Goal: Information Seeking & Learning: Learn about a topic

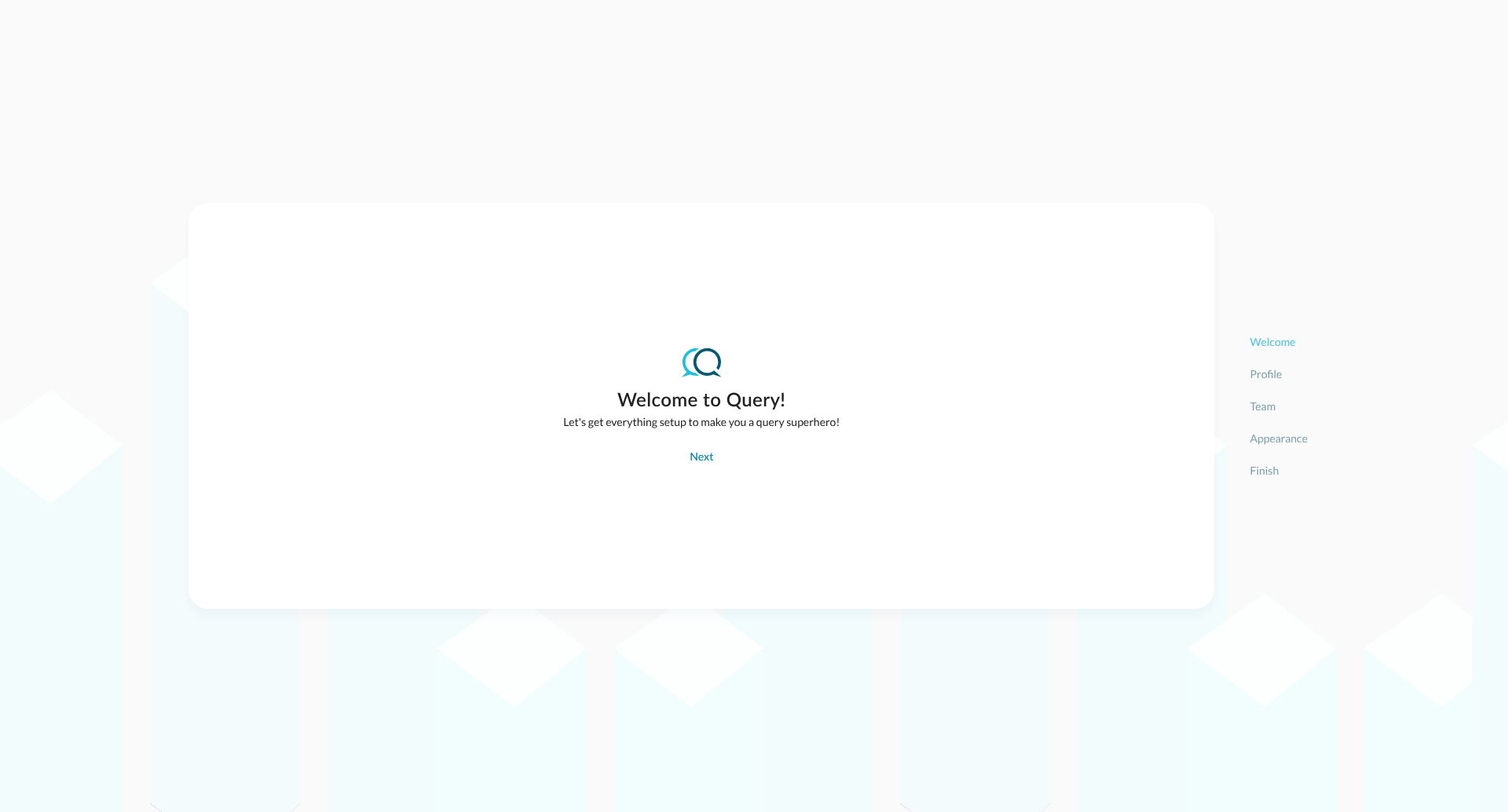
click at [701, 461] on div "Next" at bounding box center [702, 458] width 24 height 19
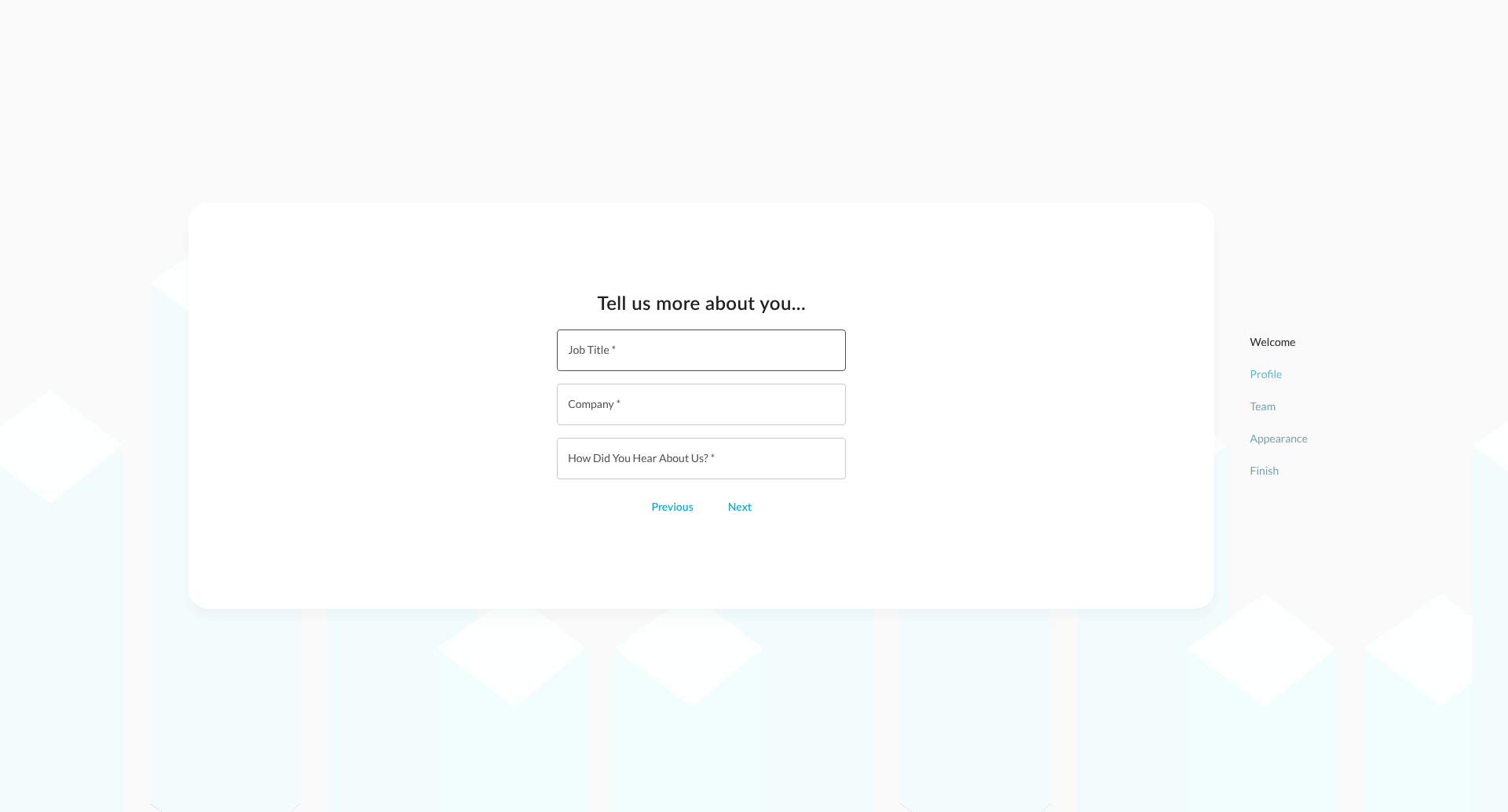
click at [608, 354] on input "Job Title   *" at bounding box center [706, 350] width 279 height 41
type input "Director of Awesome"
click at [607, 409] on input "Company   *" at bounding box center [706, 404] width 279 height 41
type input "THE Query AI"
click at [609, 463] on input "How did you hear about us?   *" at bounding box center [706, 458] width 279 height 41
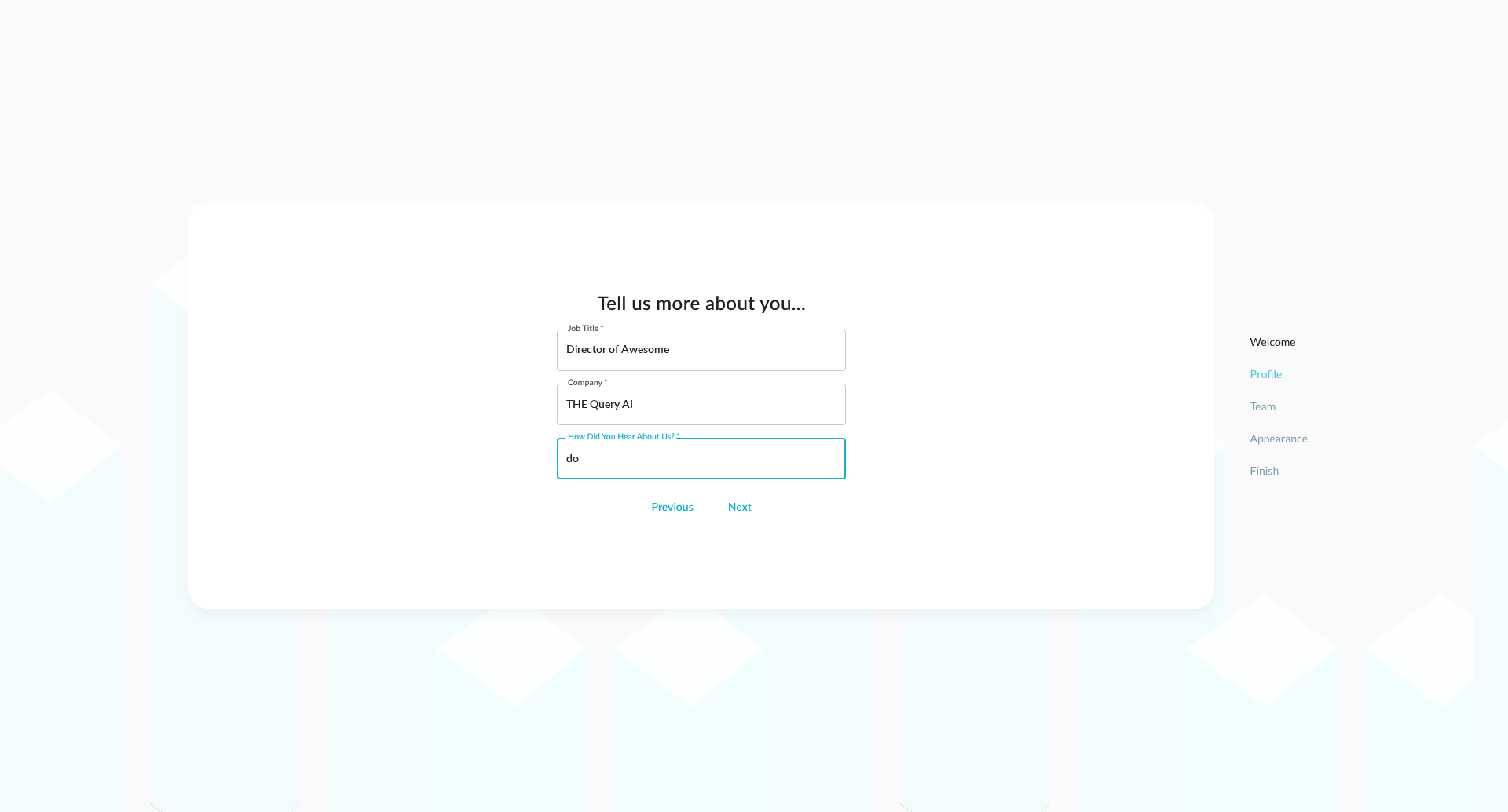
type input "d"
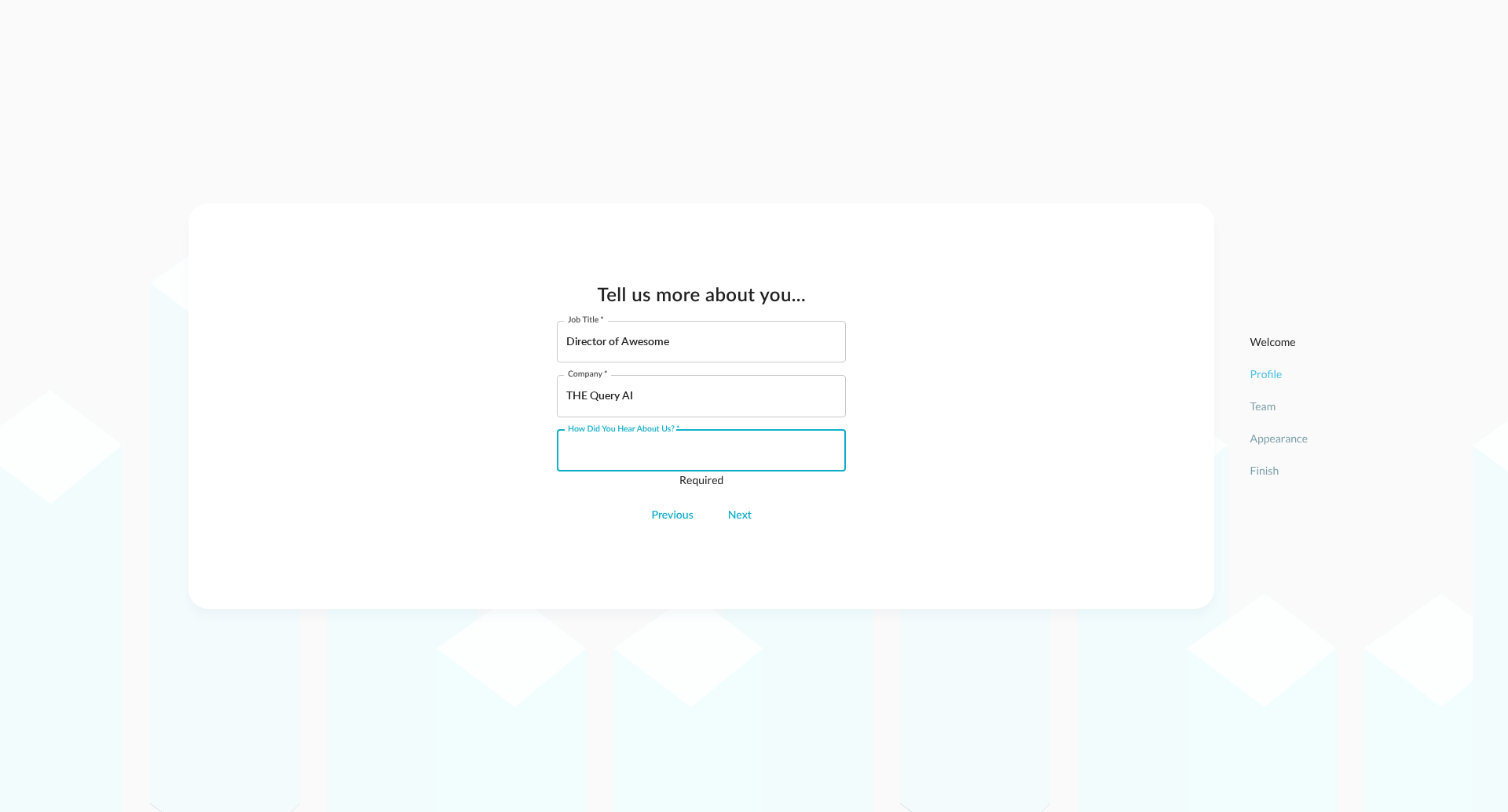
click at [659, 453] on input "How did you hear about us?   *" at bounding box center [706, 451] width 279 height 41
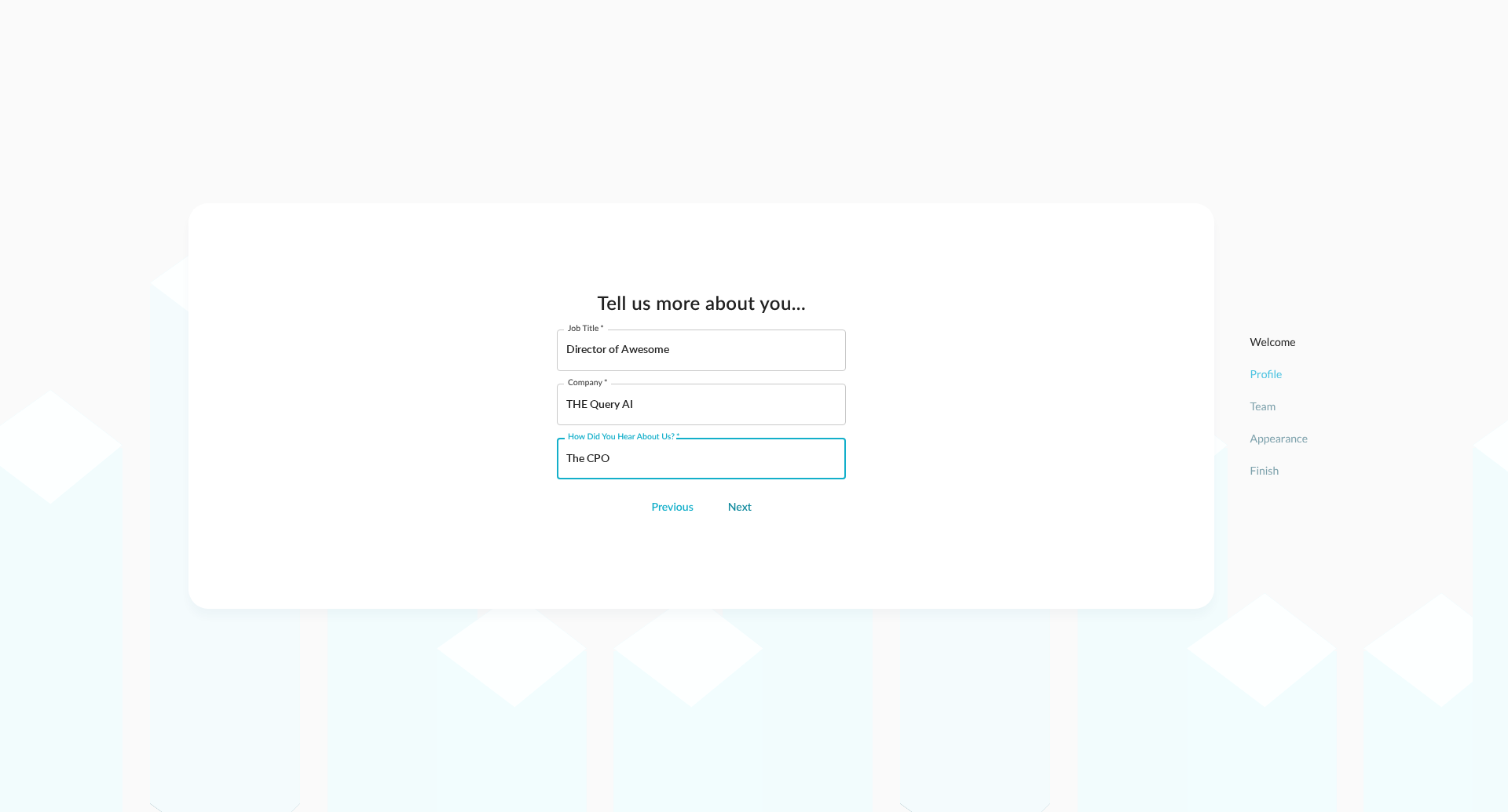
type input "The CPO"
click at [742, 508] on div "Next" at bounding box center [740, 508] width 24 height 19
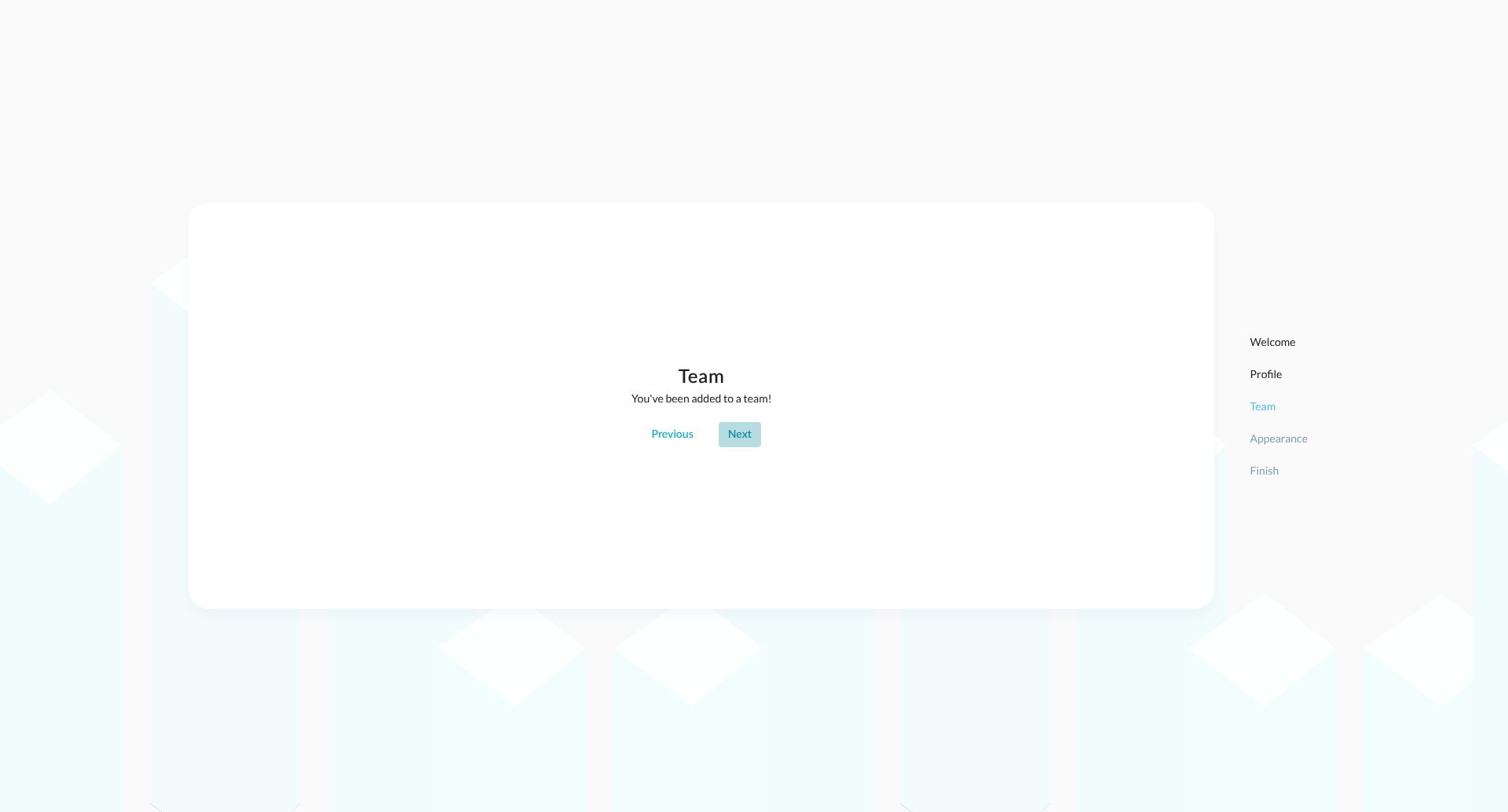
click at [736, 436] on div "Next" at bounding box center [740, 435] width 24 height 19
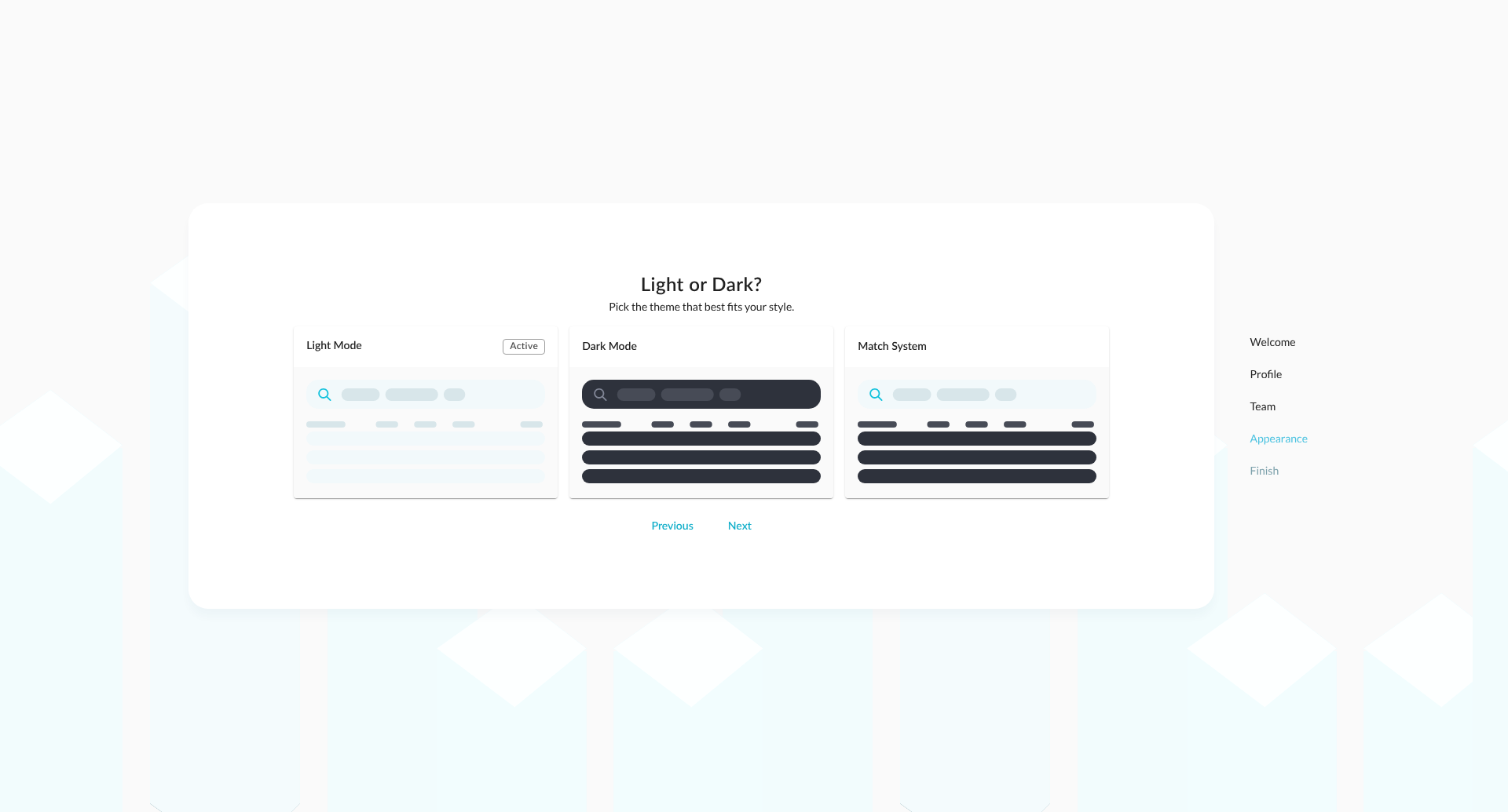
click at [454, 377] on div "Light Mode Active" at bounding box center [426, 412] width 264 height 172
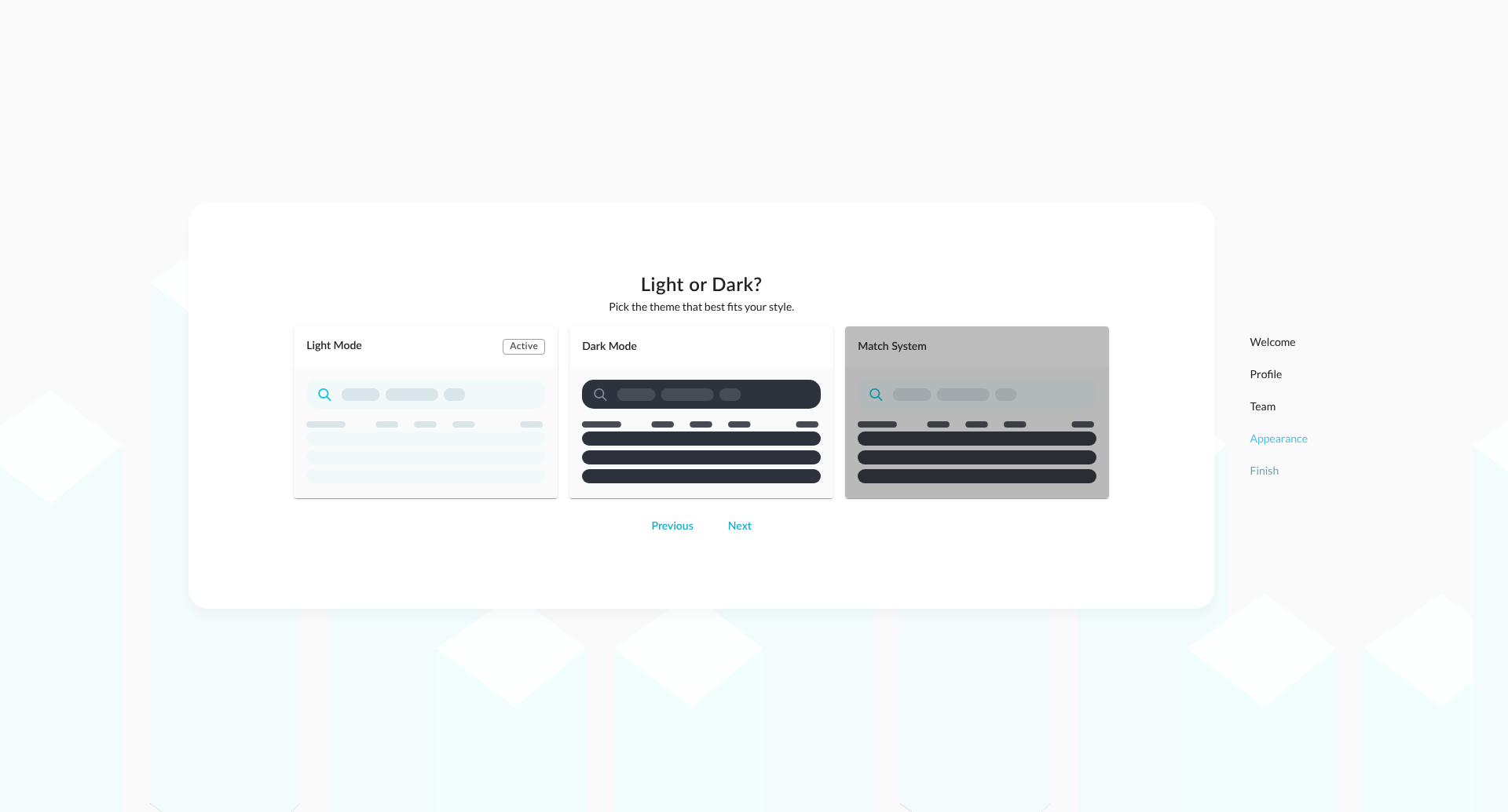
click at [932, 396] on rect "button" at bounding box center [977, 394] width 239 height 29
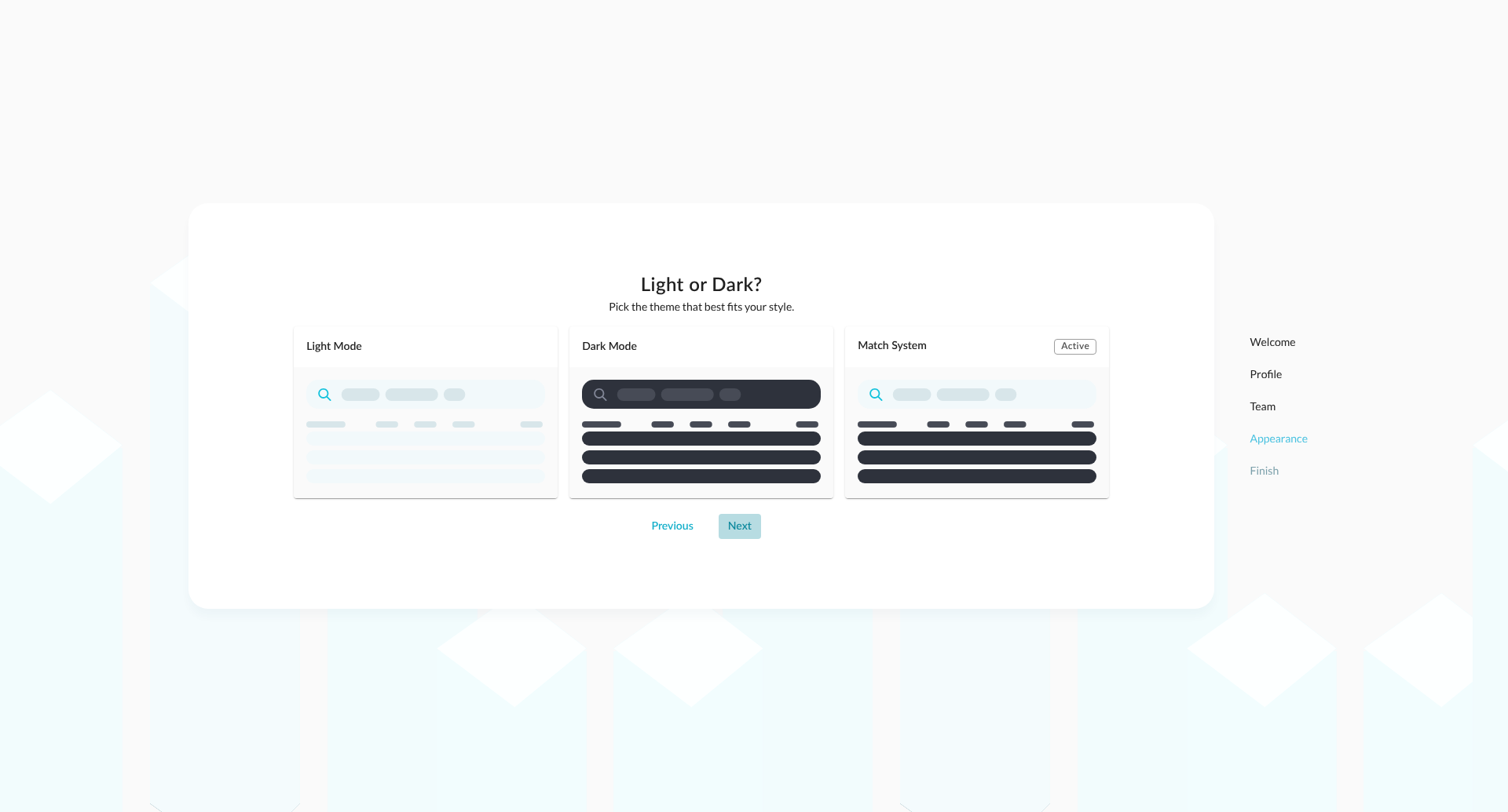
click at [738, 528] on div "Next" at bounding box center [740, 527] width 24 height 19
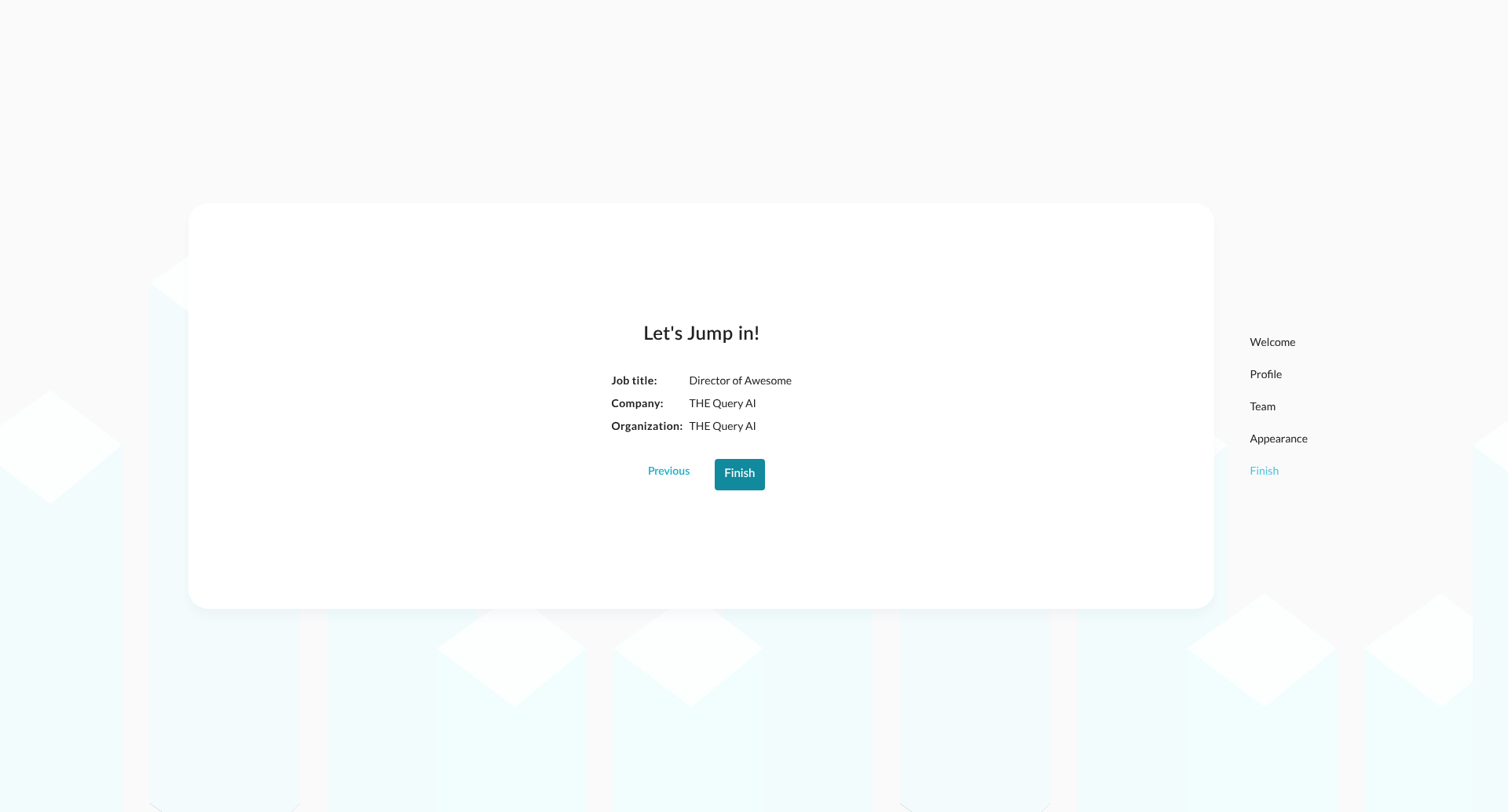
click at [739, 479] on div "Finish" at bounding box center [740, 475] width 30 height 20
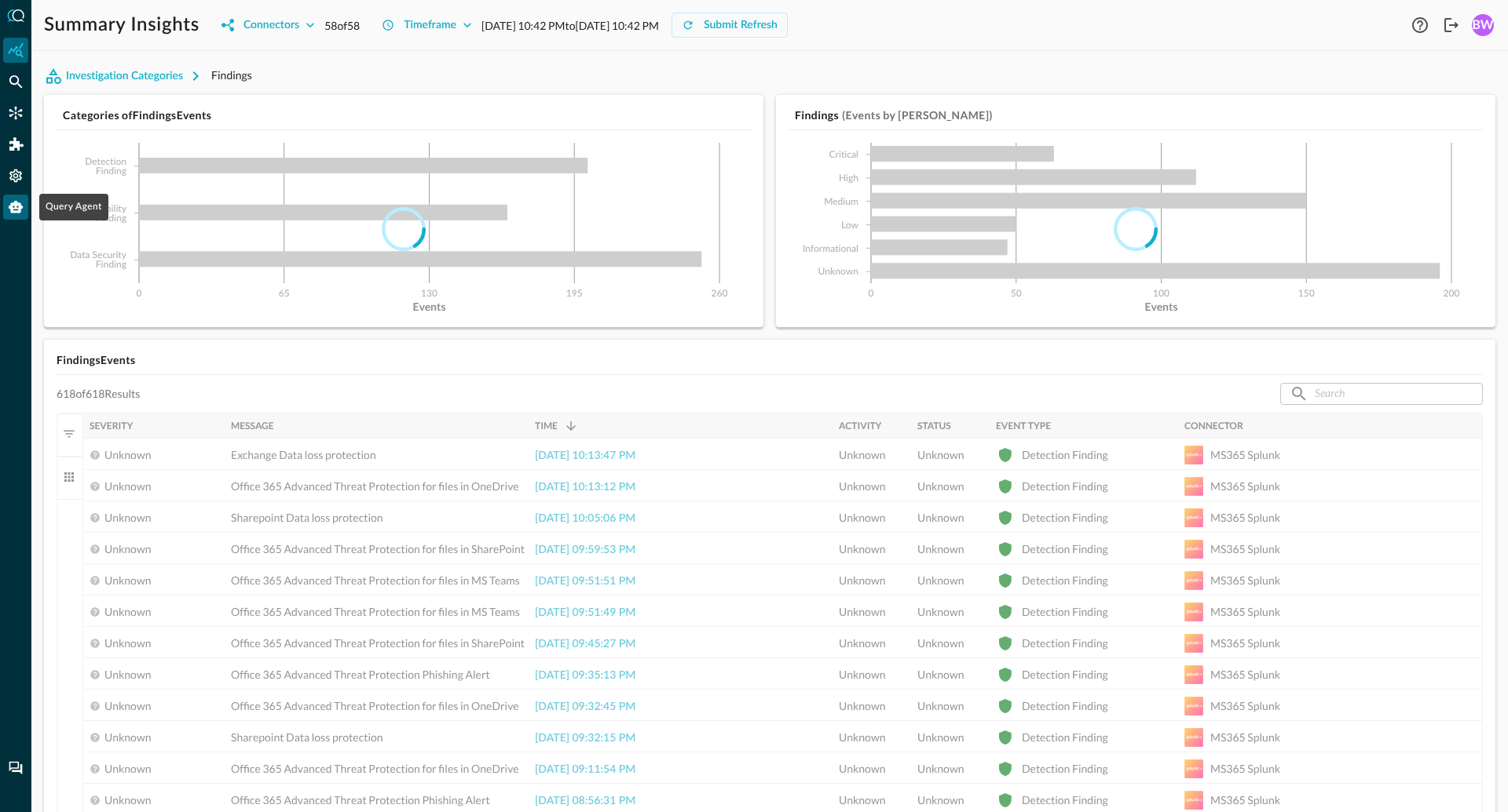
click at [16, 211] on icon "Query Agent" at bounding box center [15, 207] width 14 height 13
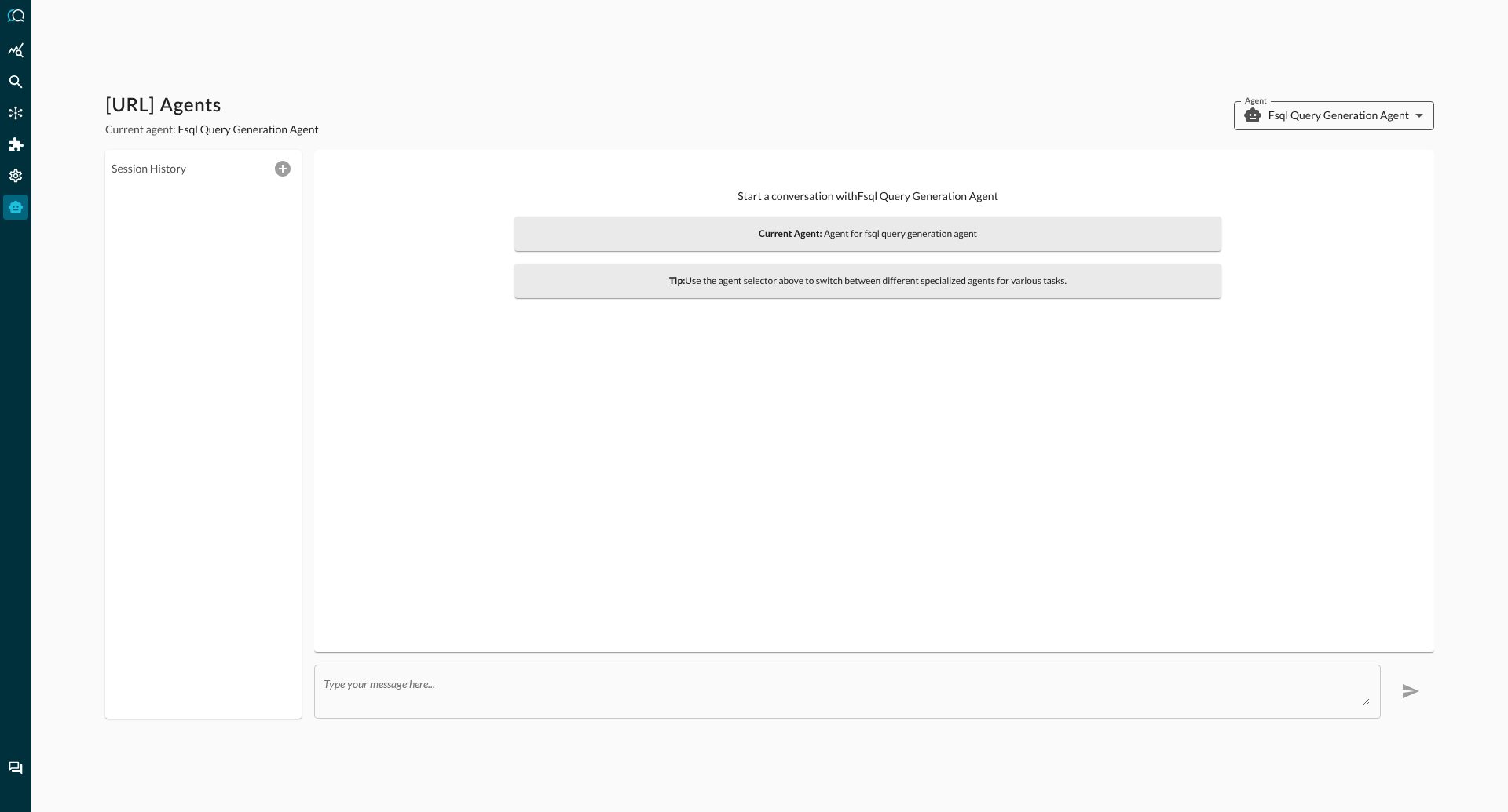
click at [1310, 120] on body "Query.AI Agents Current agent: Fsql Query Generation Agent Agent Fsql Query Gen…" at bounding box center [754, 406] width 1508 height 812
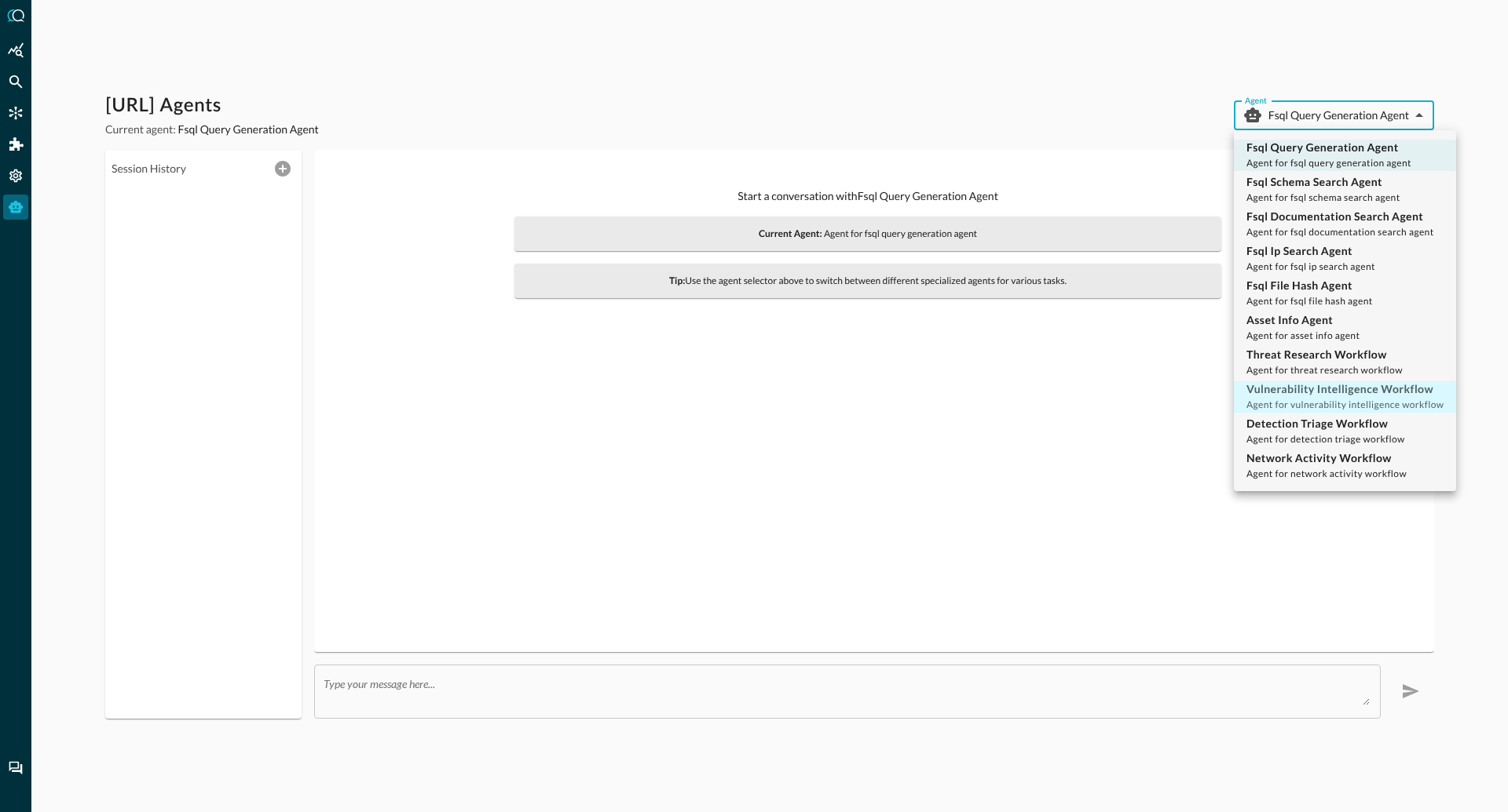
click at [1299, 398] on div "Vulnerability Intelligence Workflow Agent for vulnerability intelligence workfl…" at bounding box center [1345, 397] width 197 height 31
type input "vulnerability_intelligence_workflow"
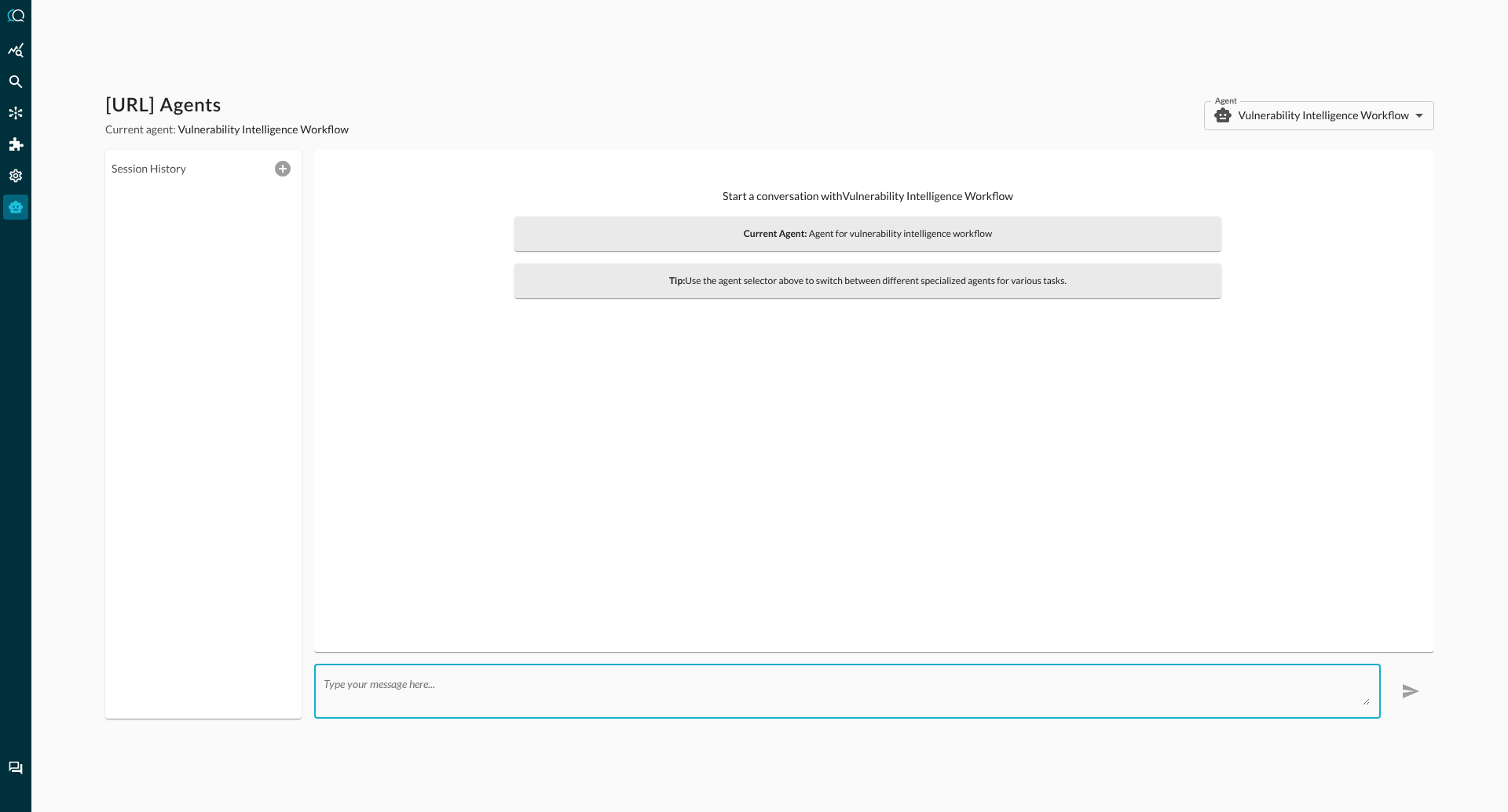
click at [405, 689] on textarea at bounding box center [846, 691] width 1046 height 28
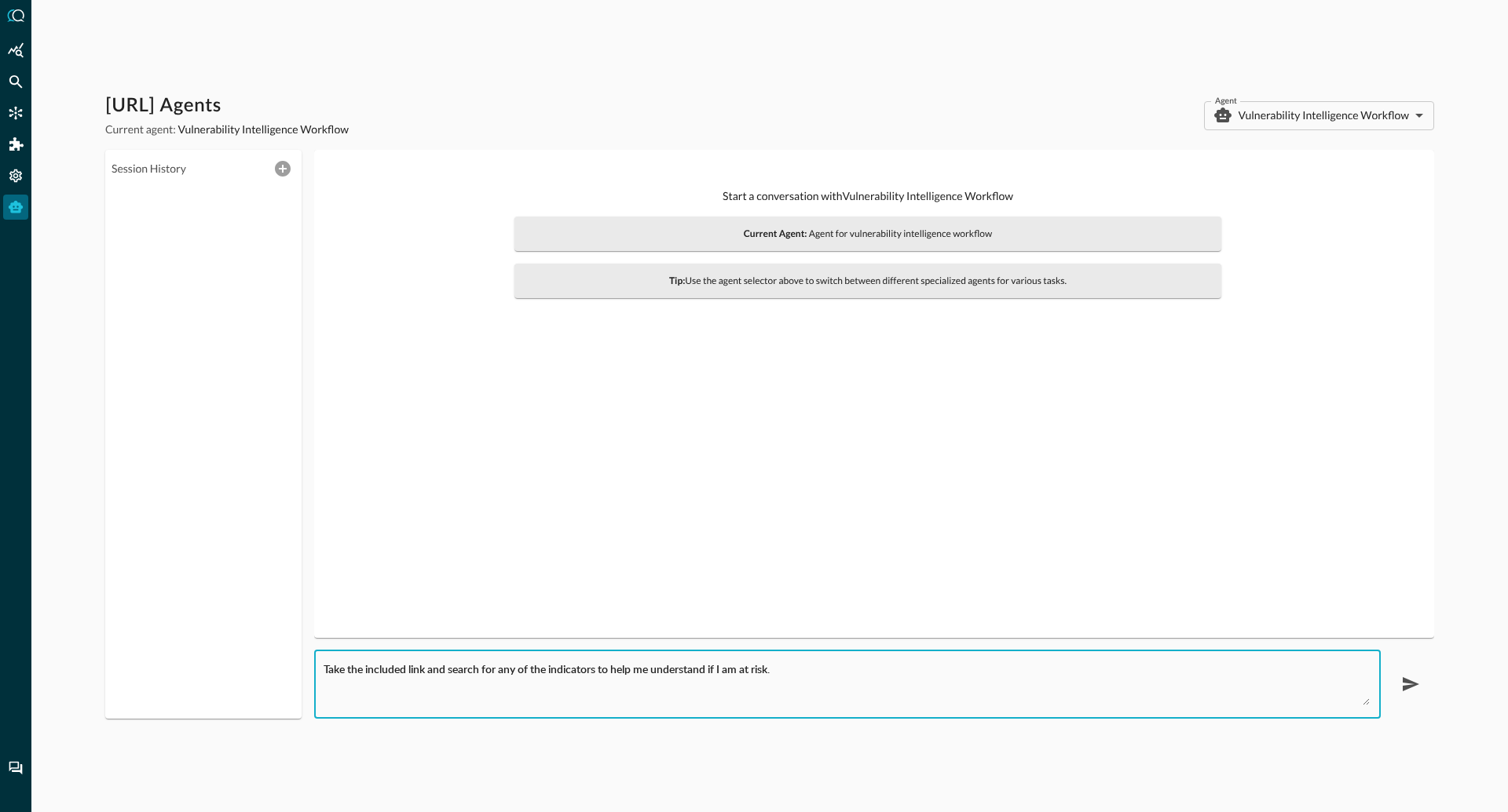
paste textarea "https://cybersecuritynews.com/npm-supply-chain-attack-crowdstrike/"
type textarea "Take the included link and search for any of the indicators to help me understa…"
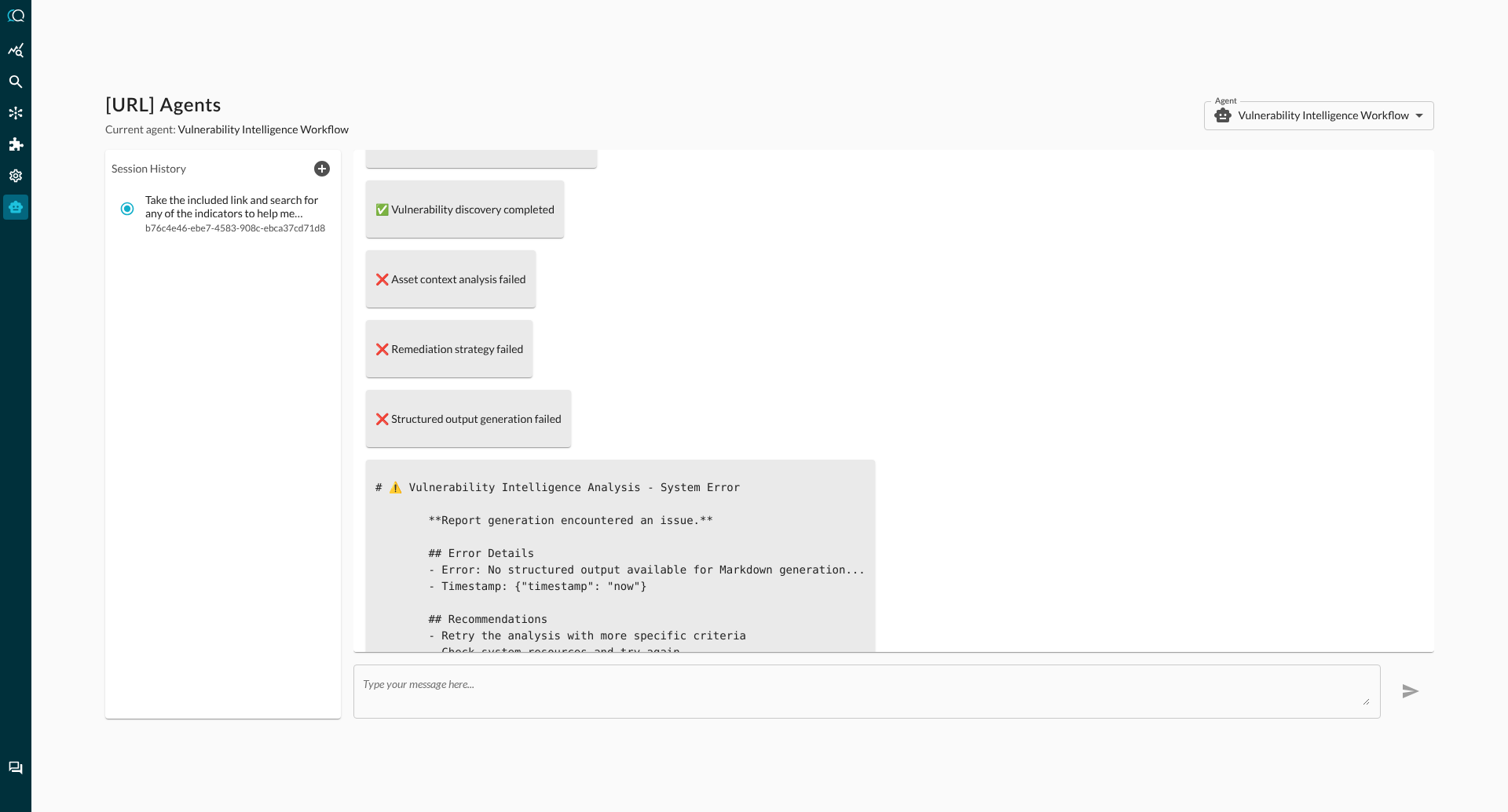
scroll to position [245, 0]
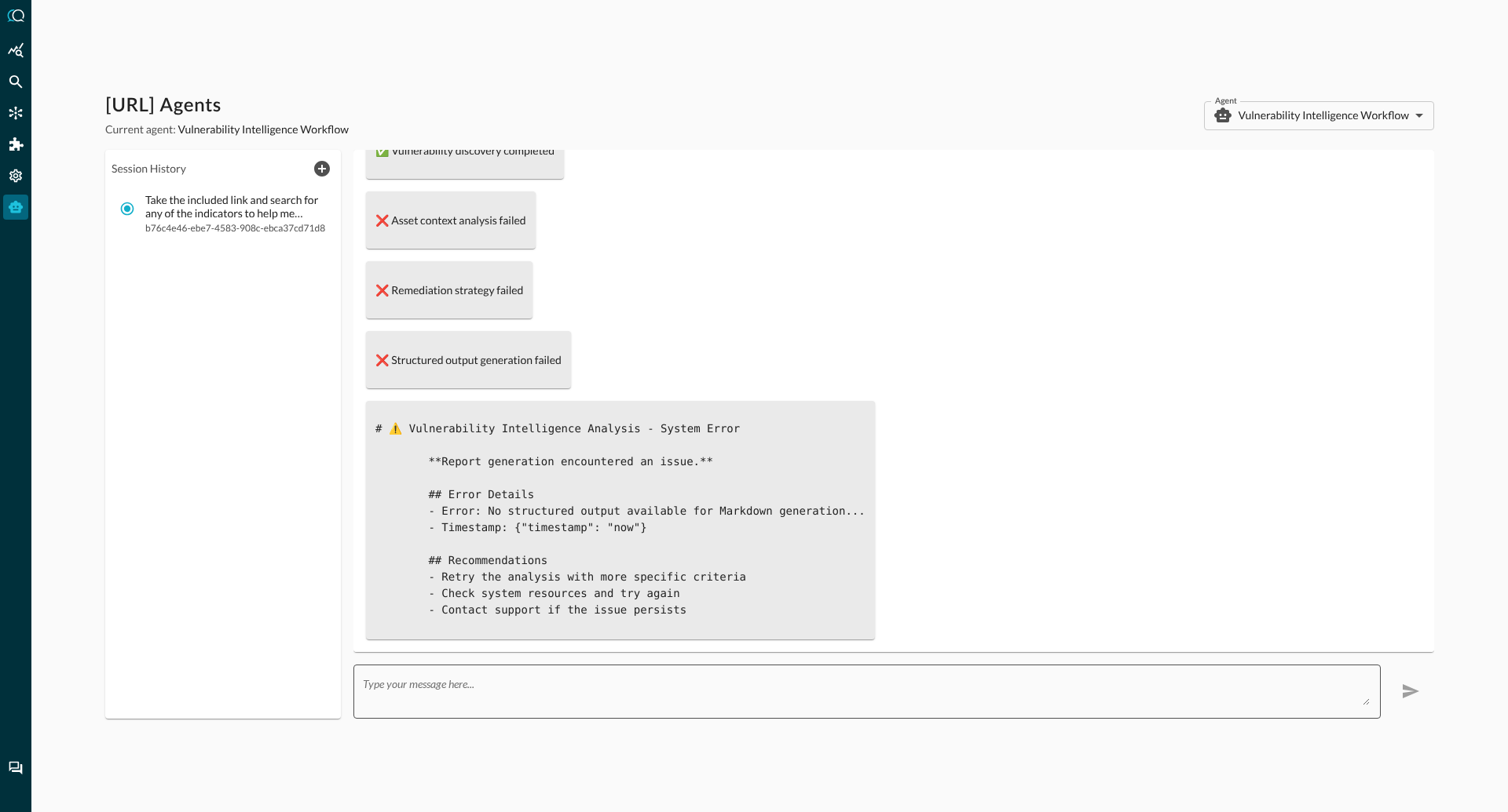
click at [388, 679] on textarea at bounding box center [867, 691] width 1007 height 28
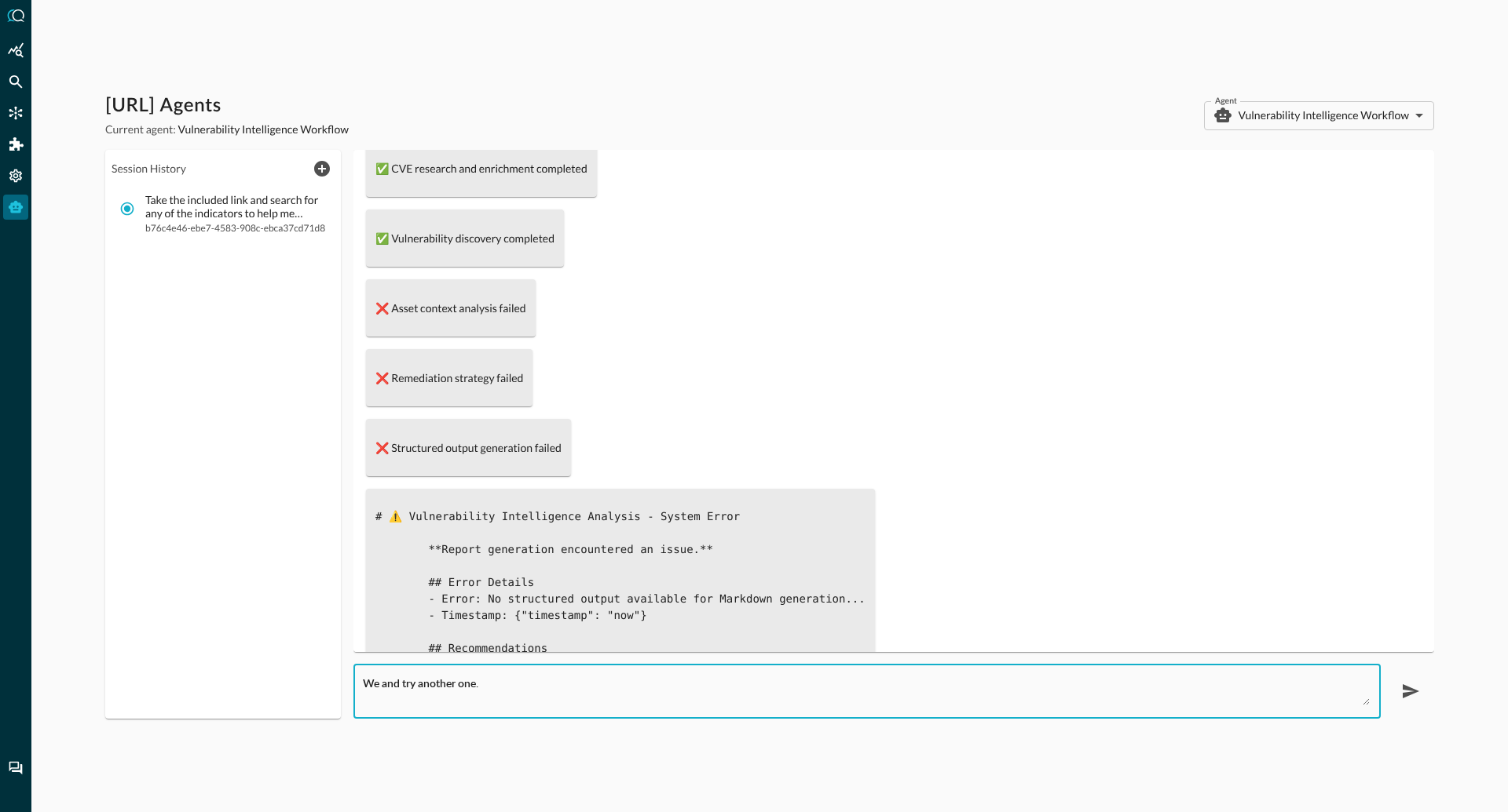
scroll to position [0, 0]
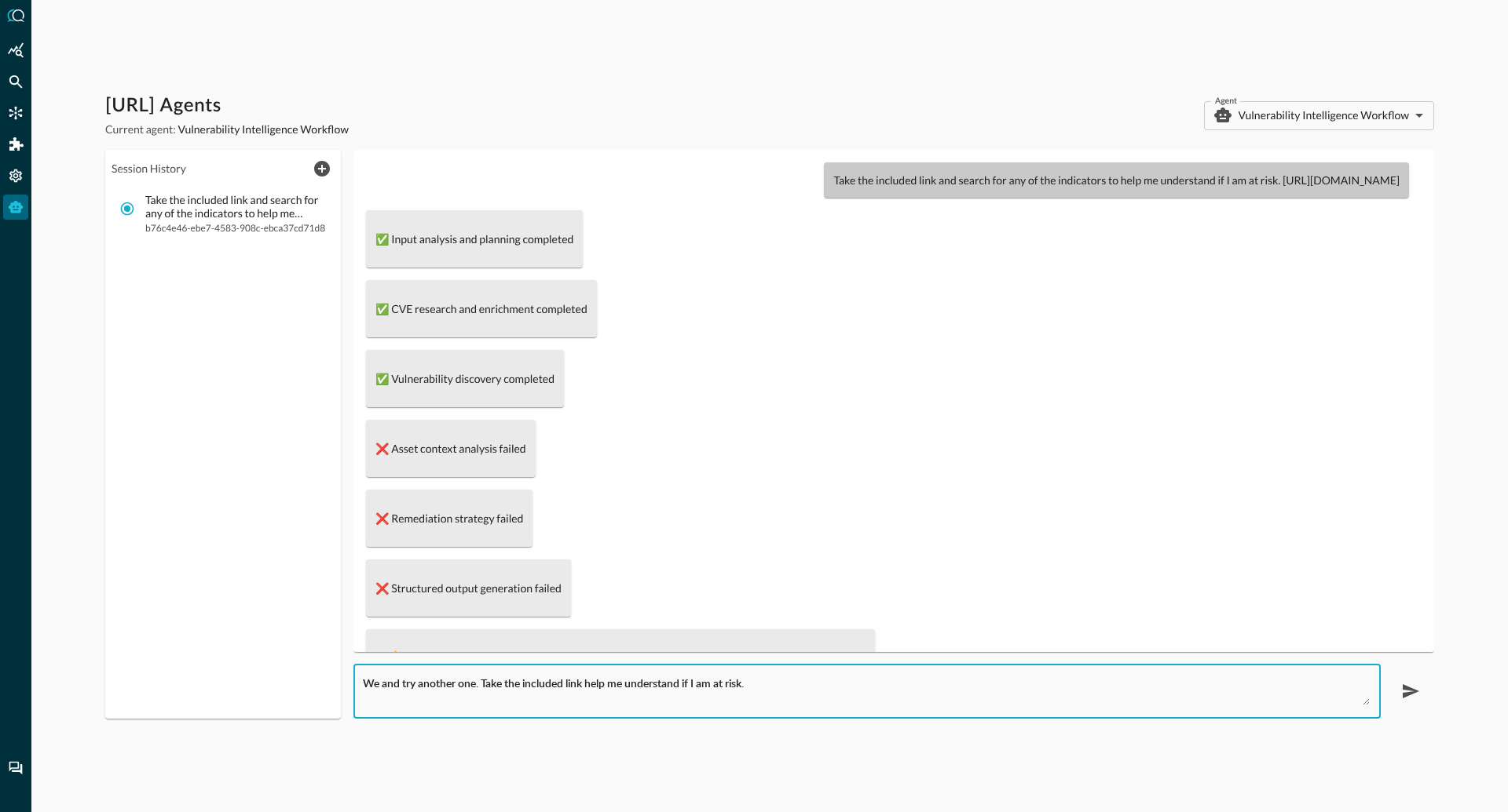
paste textarea "https://www.crowdstrike.com/en-us/blog/crowdstrike-detects-blocks-sharepoint-ze…"
type textarea "We and try another one. Take the included link help me understand if I am at ri…"
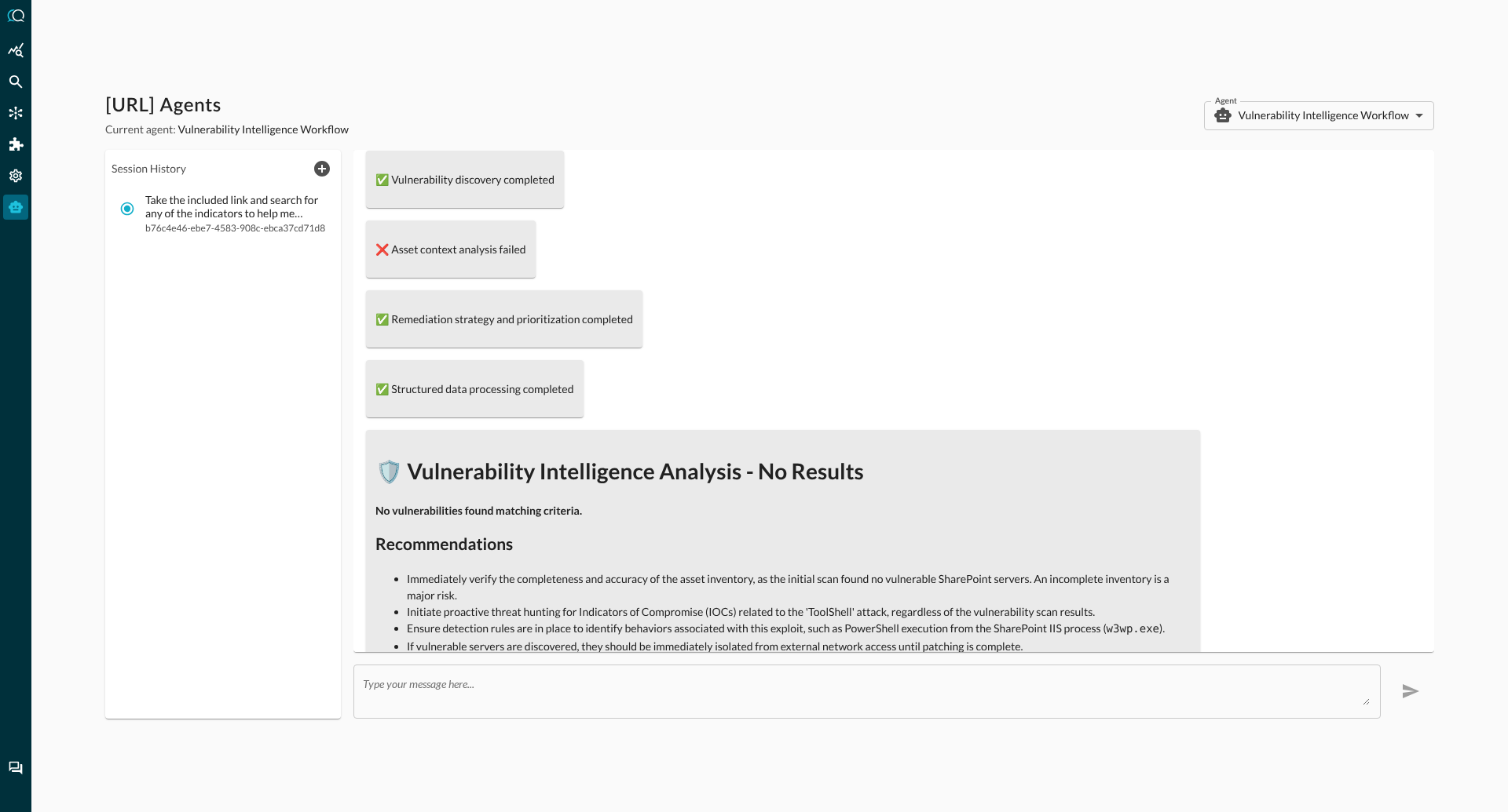
scroll to position [917, 0]
click at [488, 258] on p "❌ Asset context analysis failed" at bounding box center [451, 250] width 151 height 16
click at [462, 258] on p "❌ Asset context analysis failed" at bounding box center [451, 250] width 151 height 16
click at [381, 258] on p "❌ Asset context analysis failed" at bounding box center [451, 250] width 151 height 16
click at [455, 258] on p "❌ Asset context analysis failed" at bounding box center [451, 250] width 151 height 16
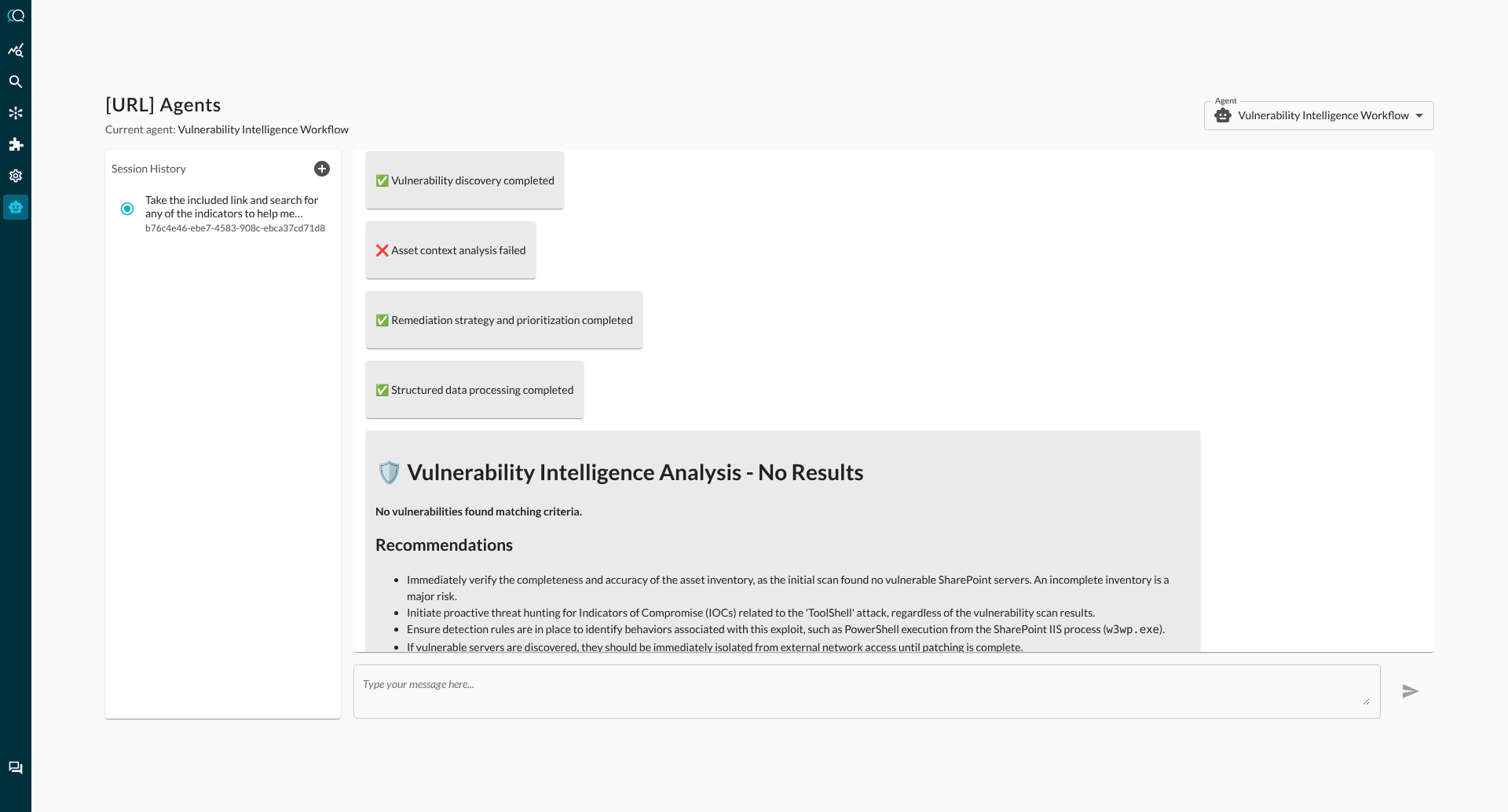
click at [430, 328] on p "✅ Remediation strategy and prioritization completed" at bounding box center [504, 319] width 257 height 16
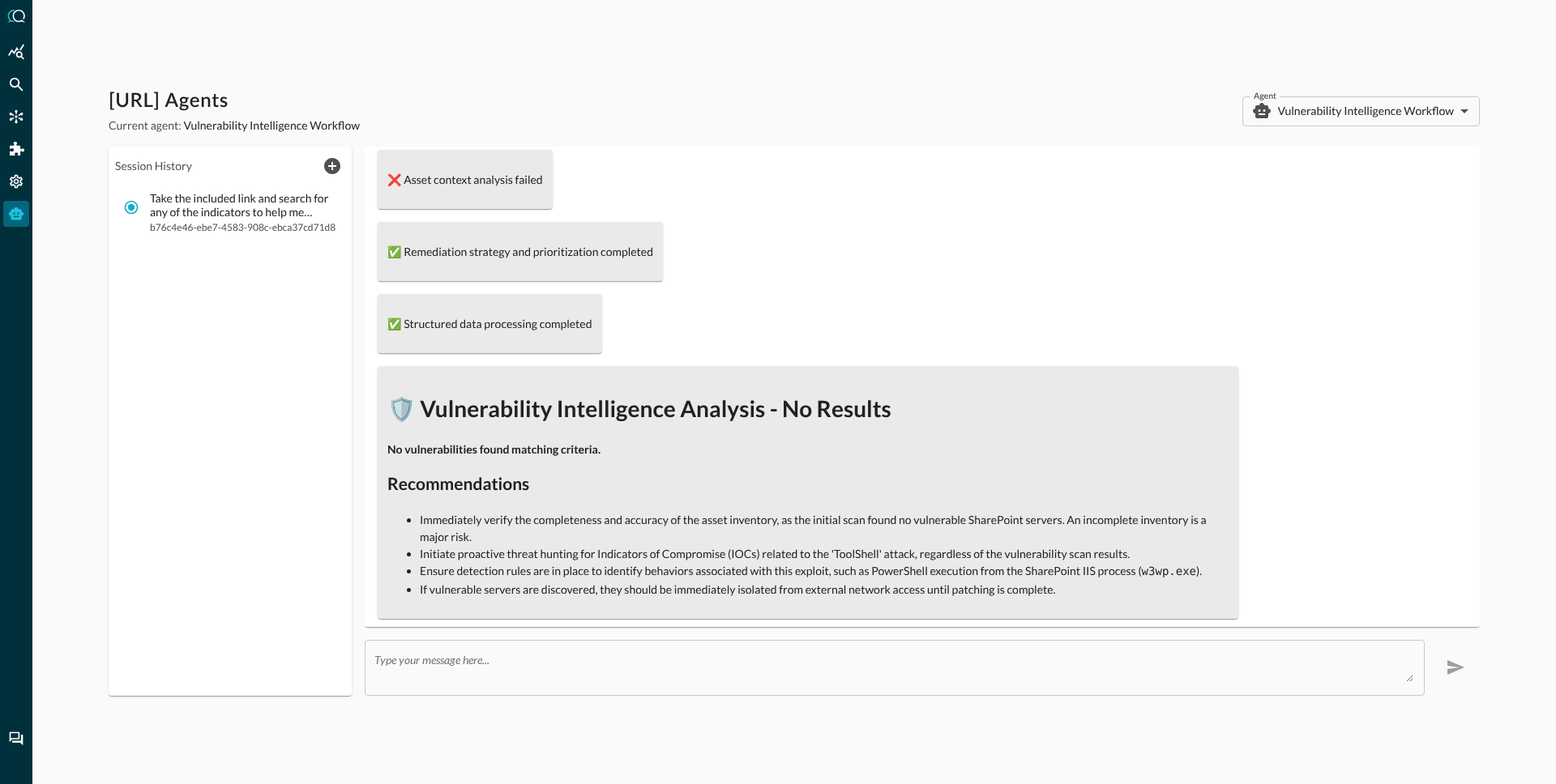
scroll to position [1055, 0]
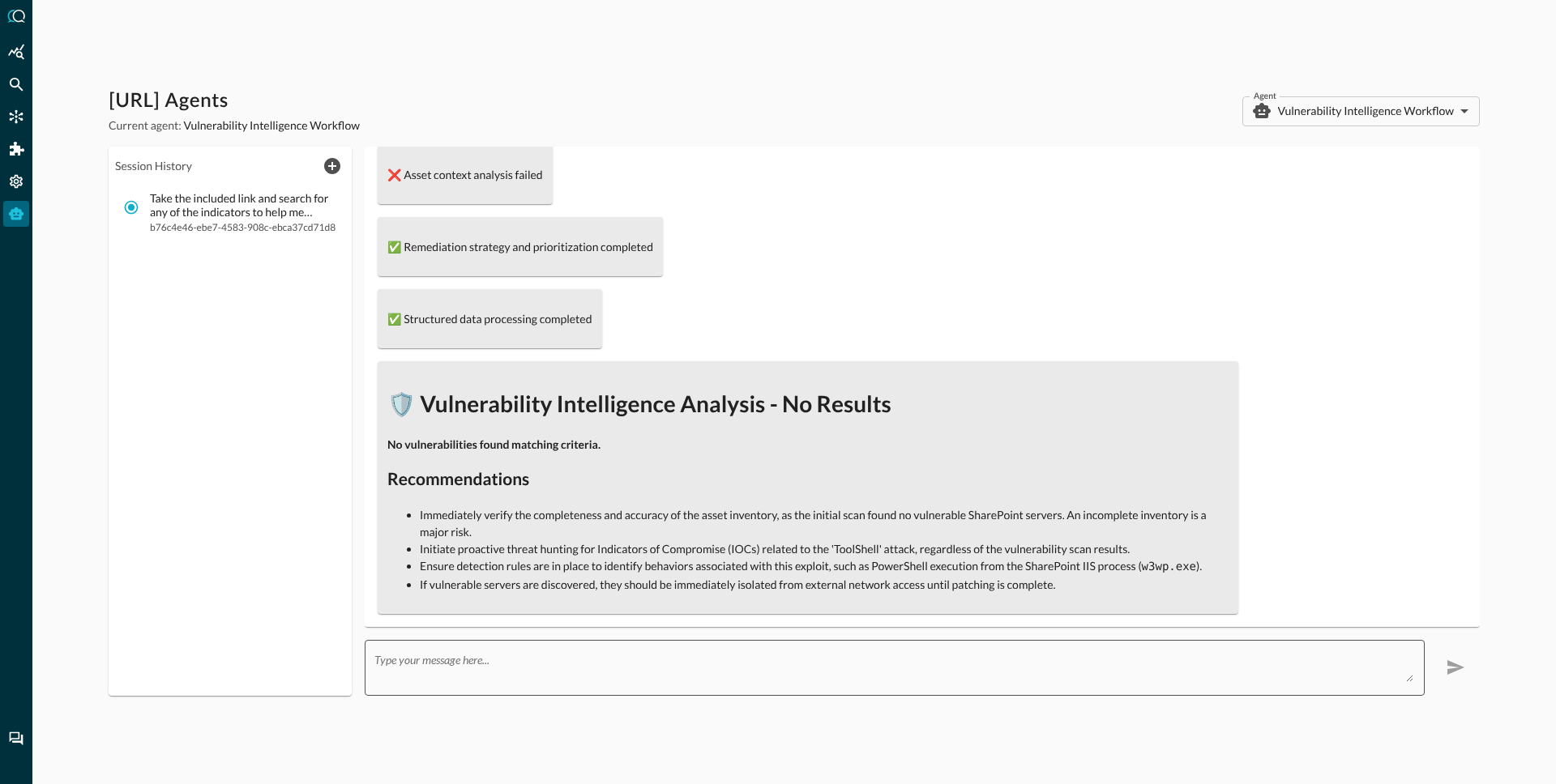
click at [514, 669] on textarea at bounding box center [894, 667] width 1039 height 29
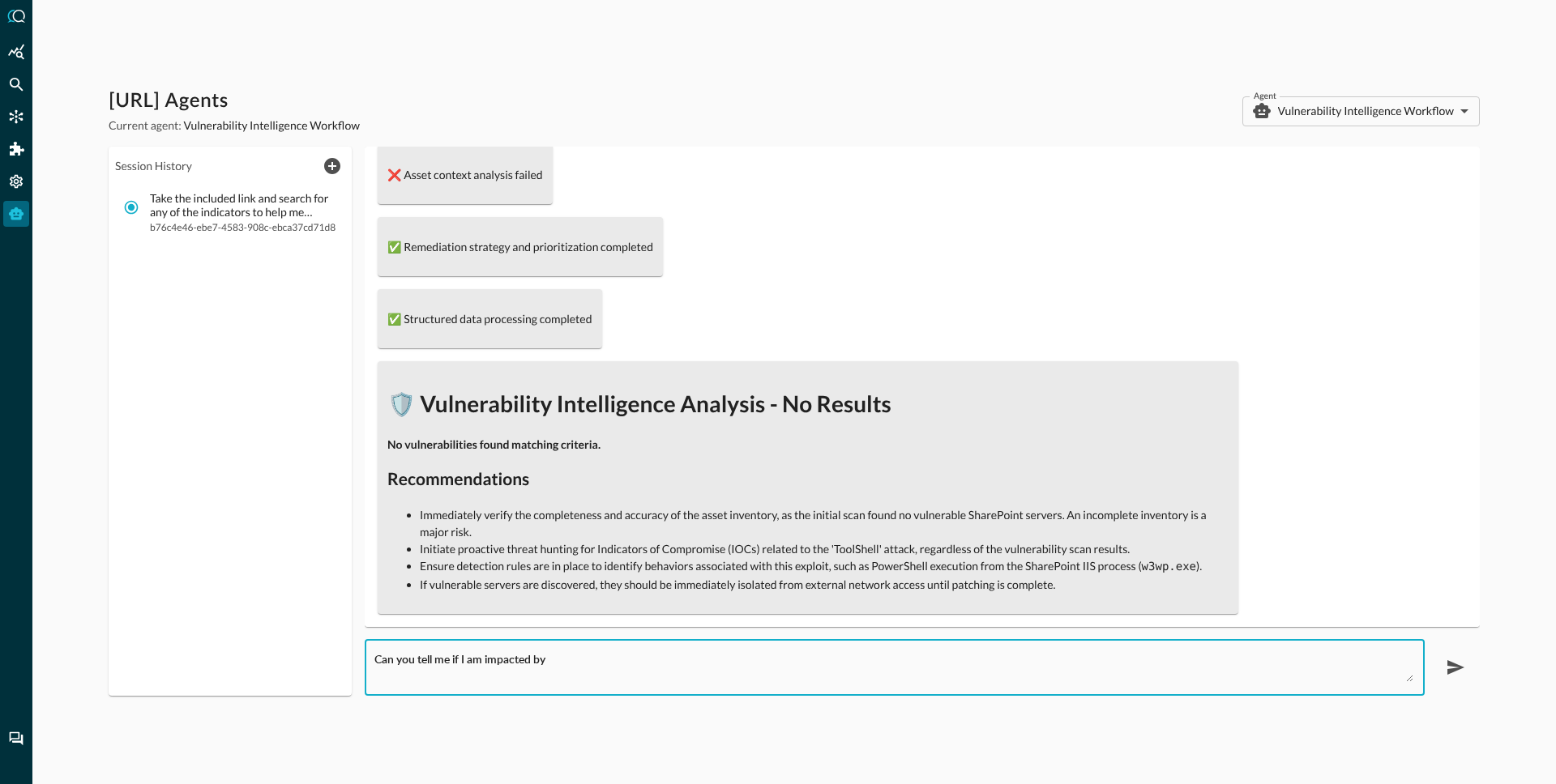
paste textarea "CVE-2008-0017"
type textarea "Can you tell me if I am impacted by CVE-2008-0017?"
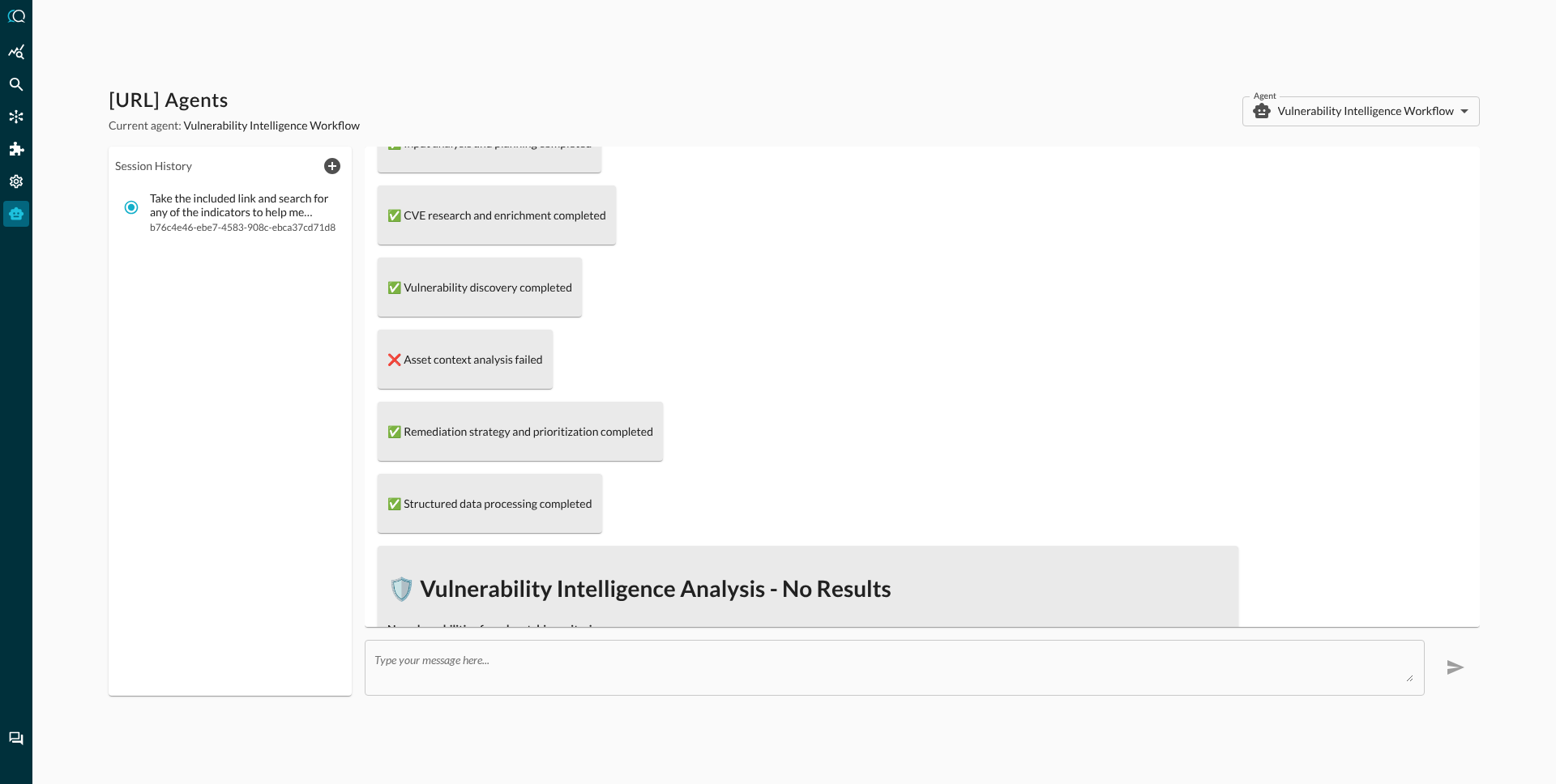
scroll to position [1104, 0]
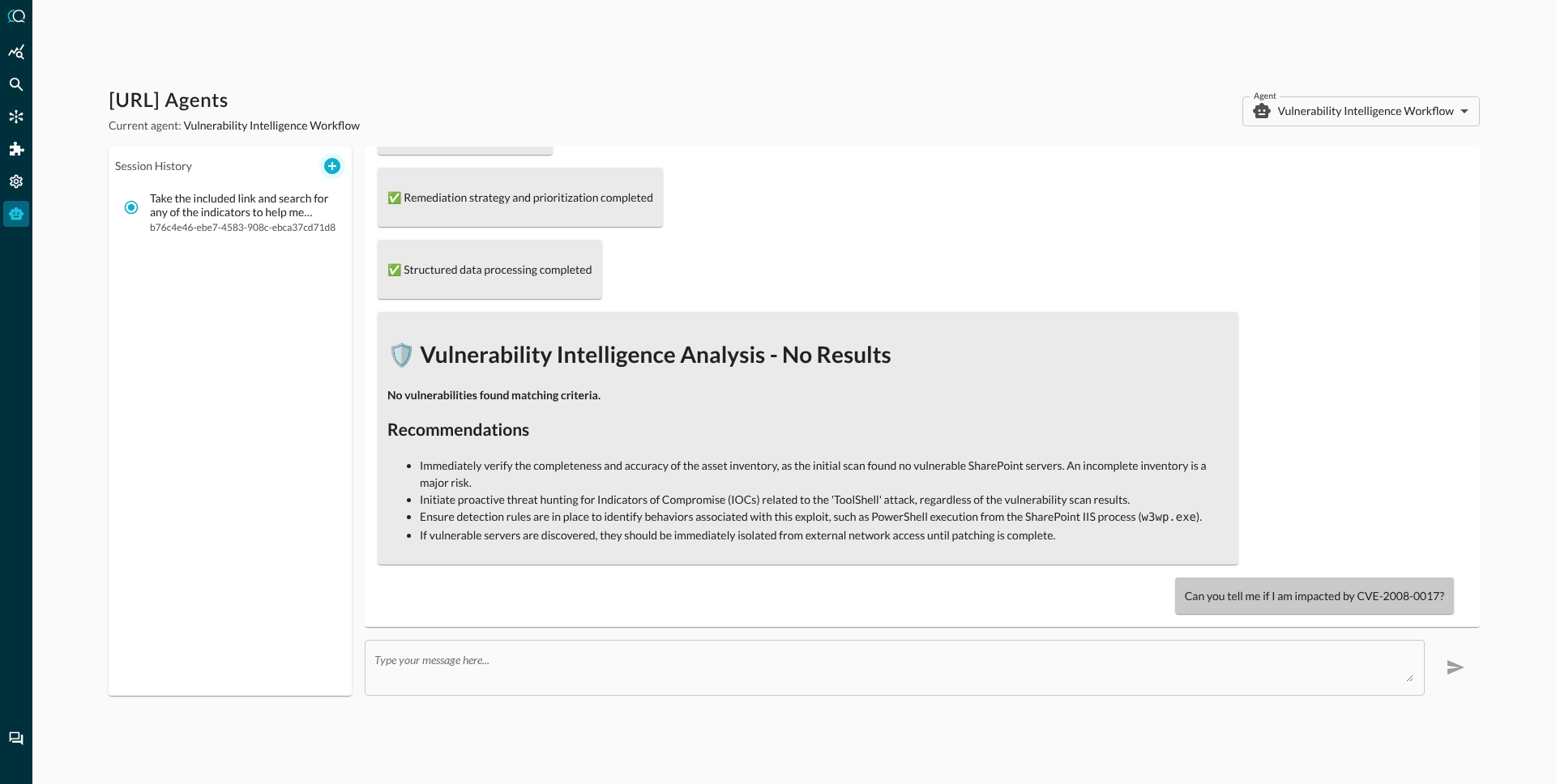
click at [331, 160] on icon "New Chat" at bounding box center [332, 166] width 17 height 17
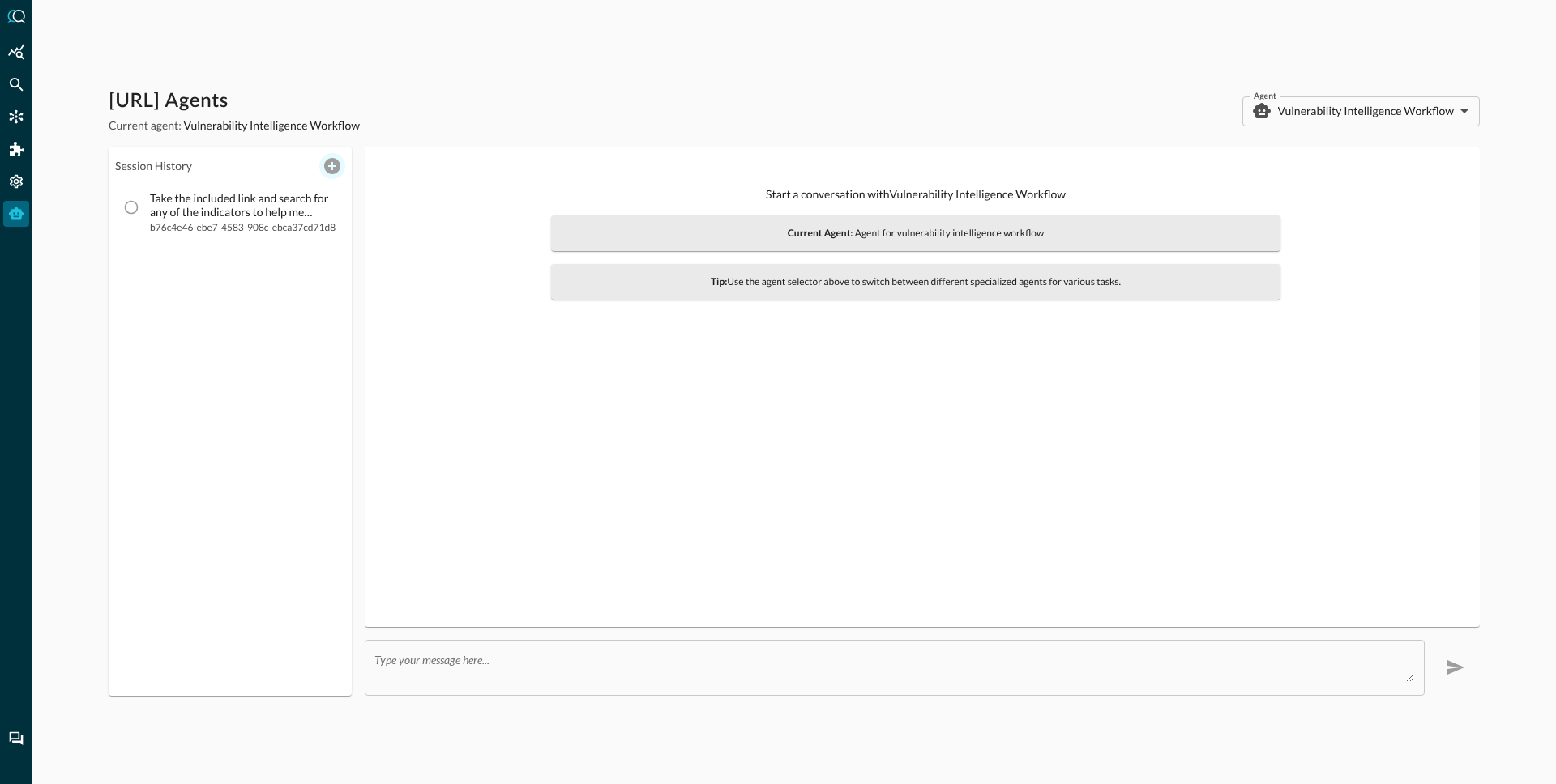
scroll to position [0, 0]
click at [556, 671] on textarea at bounding box center [894, 667] width 1039 height 29
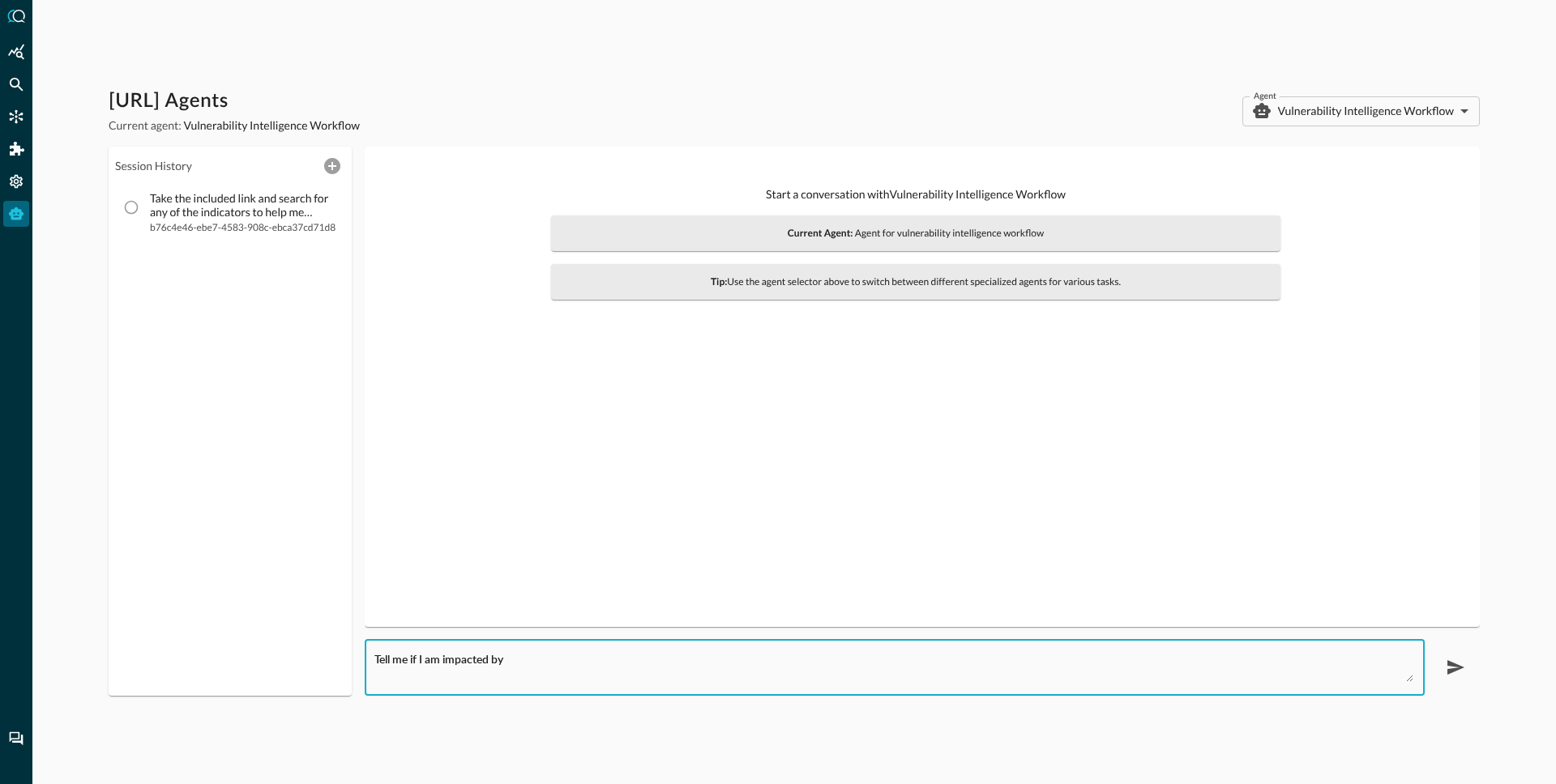
paste textarea "CVE-2008-0017"
type textarea "Tell me if I am impacted by CVE-2008-0017"
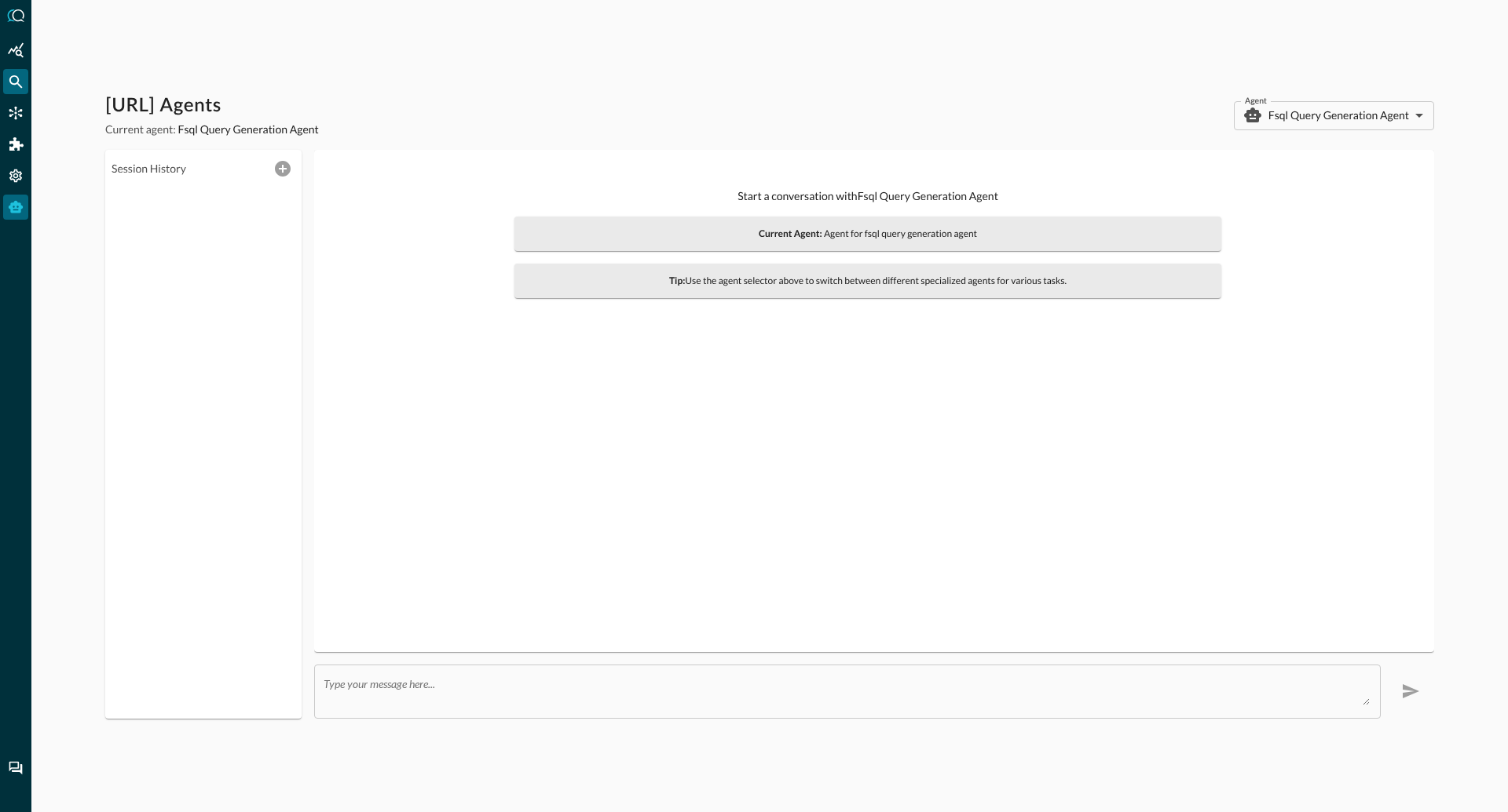
click at [8, 83] on icon "Federated Search" at bounding box center [15, 81] width 16 height 16
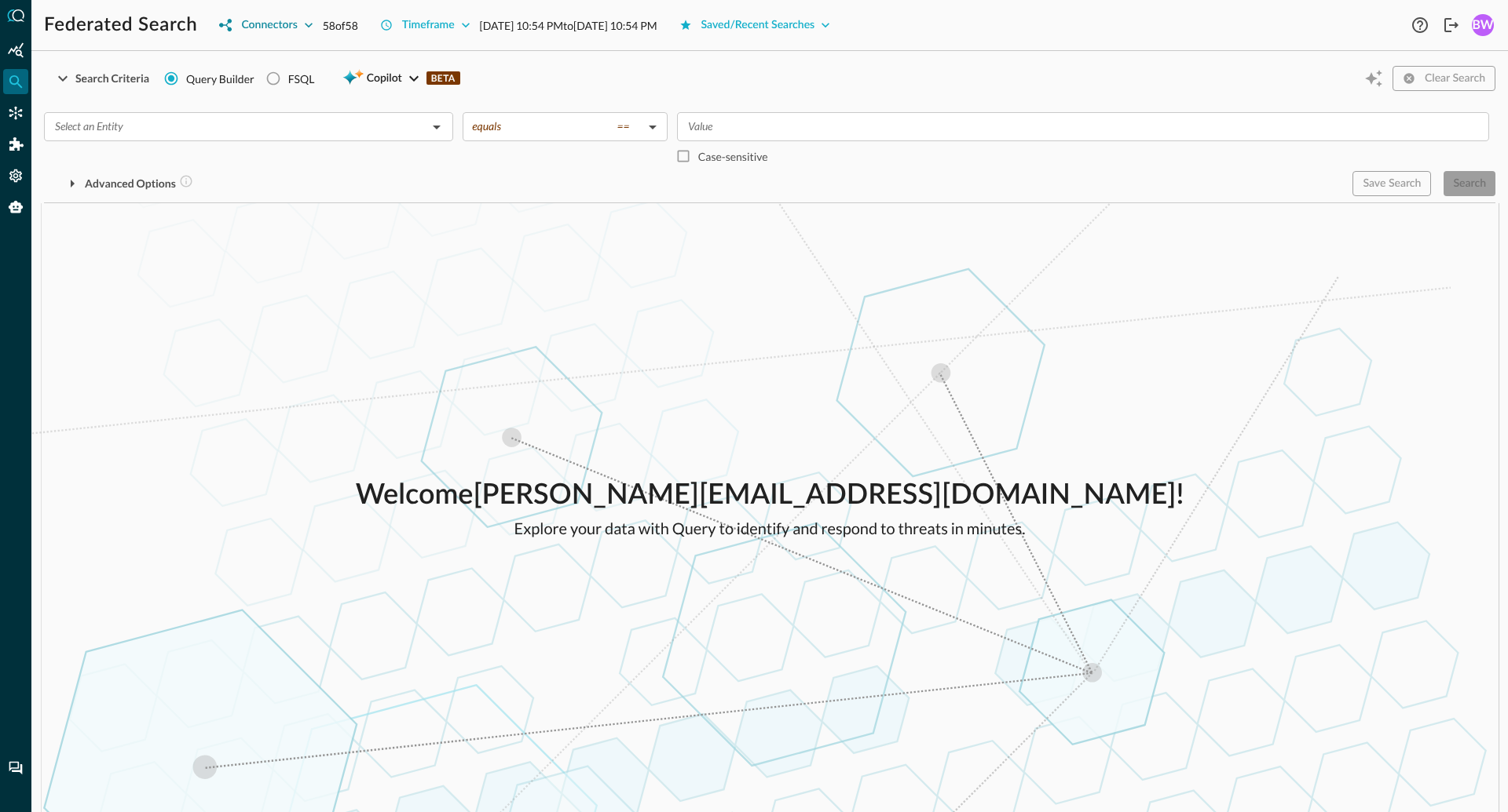
click at [309, 25] on icon "button" at bounding box center [308, 25] width 16 height 16
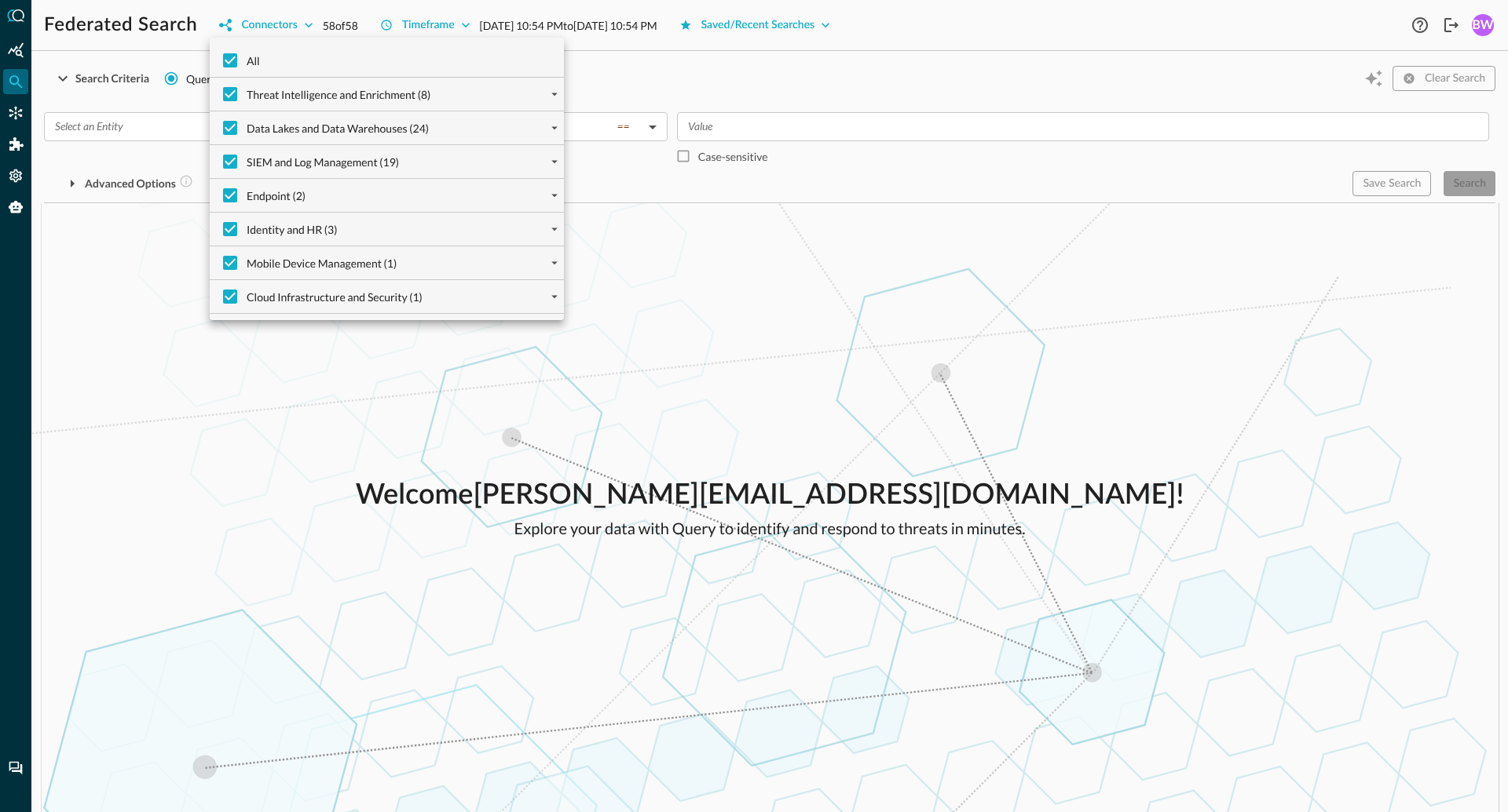
click at [14, 151] on div at bounding box center [754, 406] width 1508 height 812
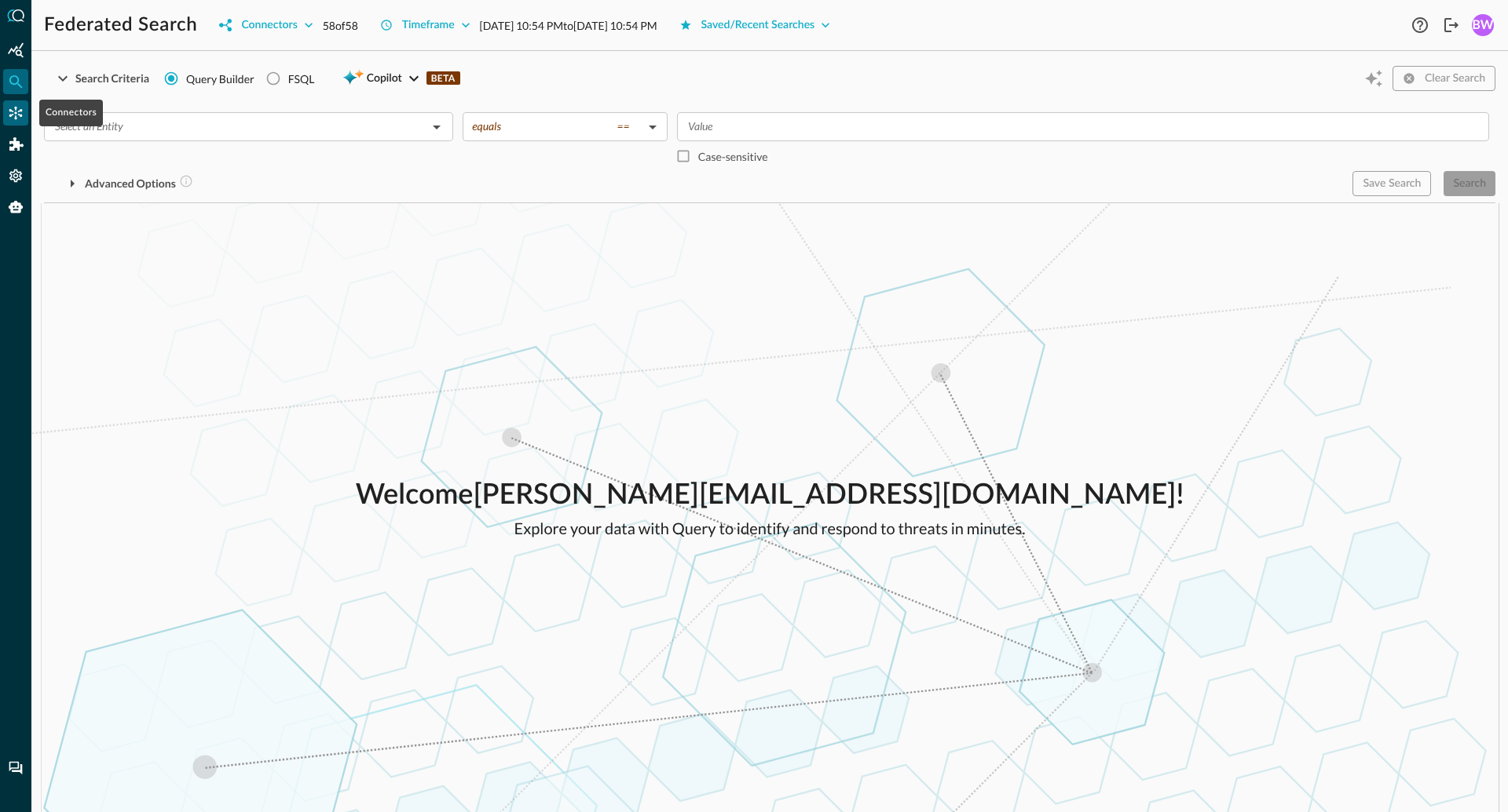
click at [19, 111] on icon "Connectors" at bounding box center [16, 113] width 14 height 14
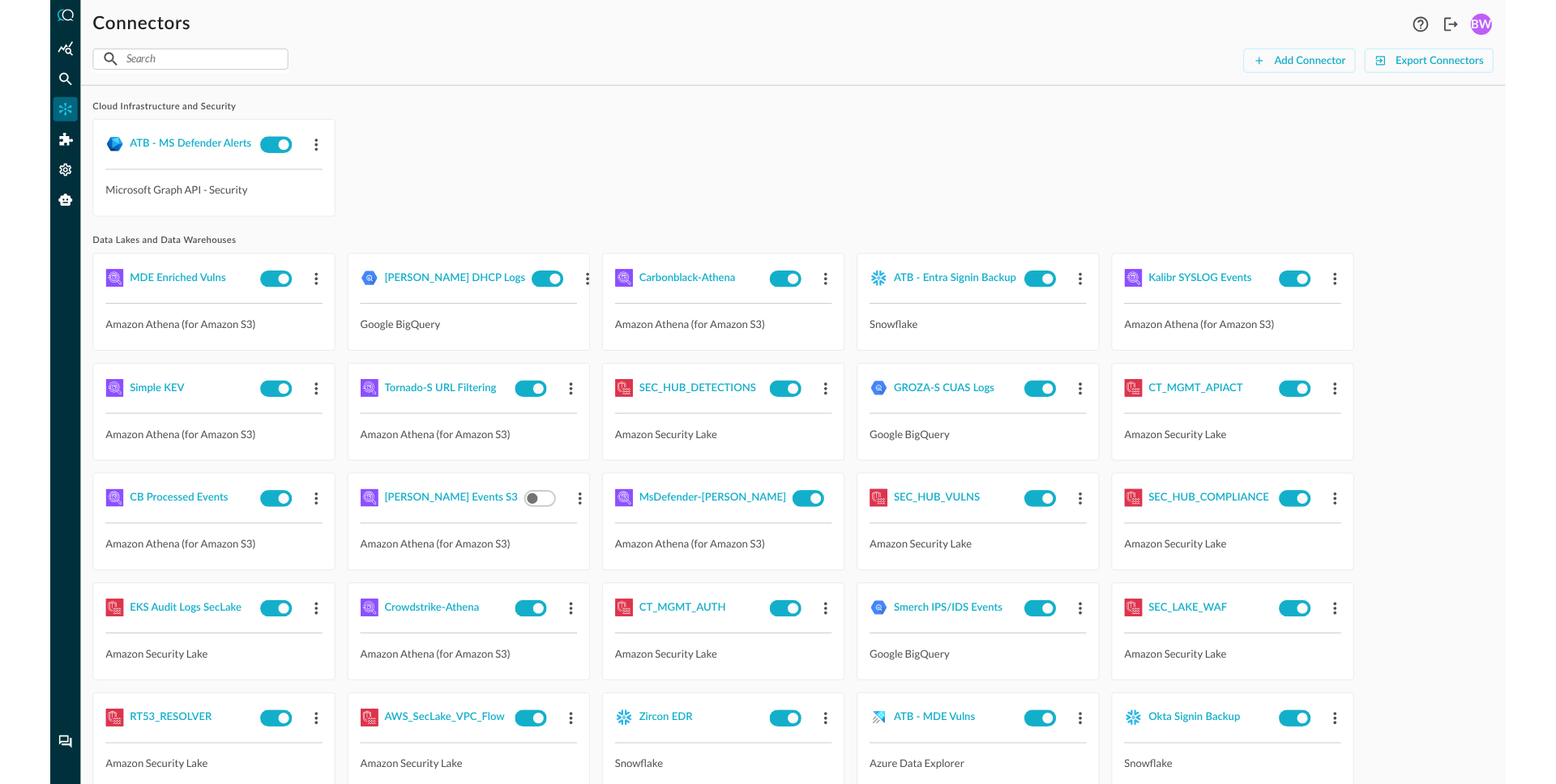
scroll to position [24, 0]
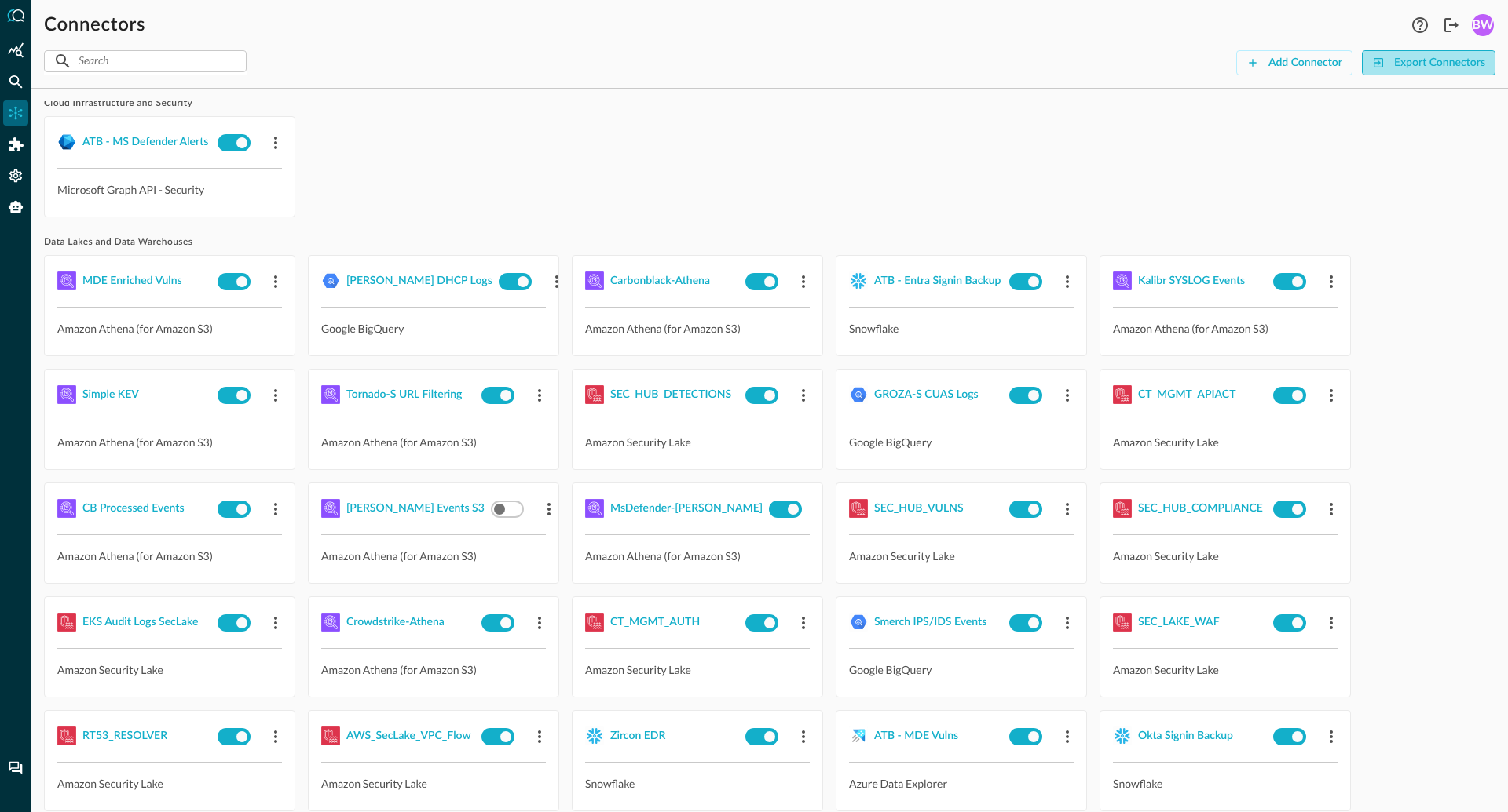
click at [1439, 63] on div "Export Connectors" at bounding box center [1439, 63] width 91 height 19
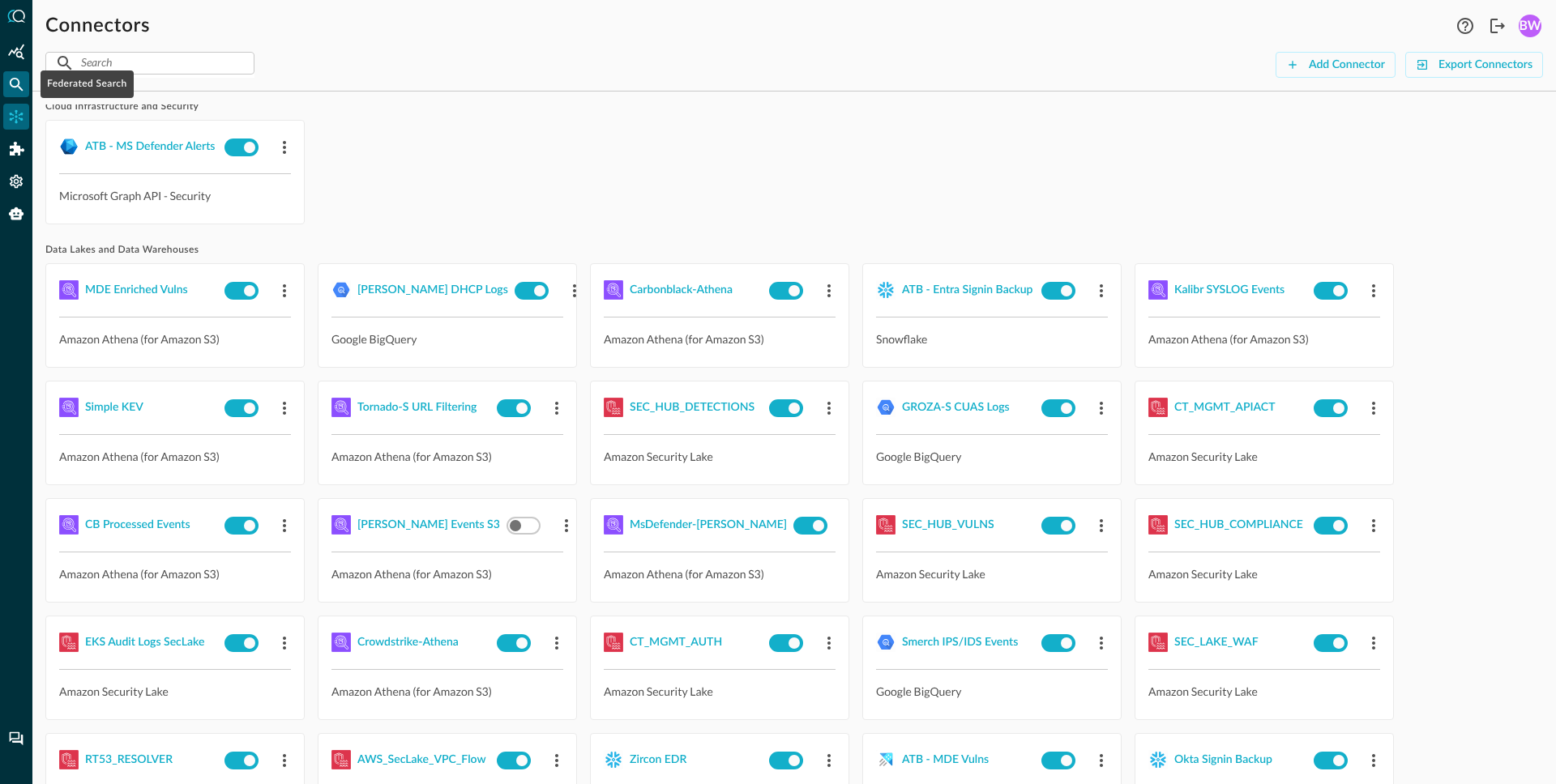
click at [19, 93] on div "Federated Search" at bounding box center [17, 85] width 26 height 26
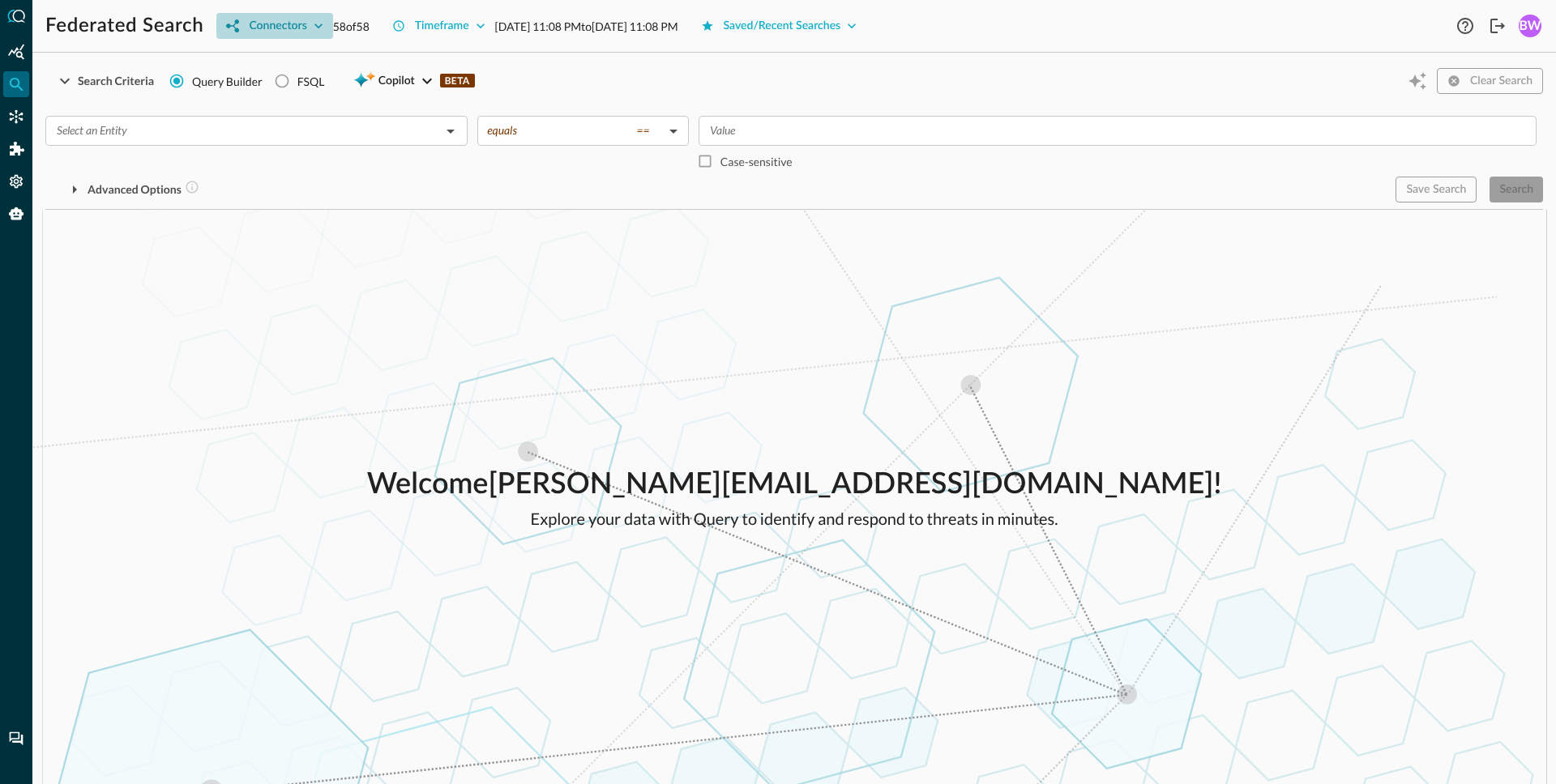
click at [295, 29] on div "Connectors" at bounding box center [278, 26] width 58 height 20
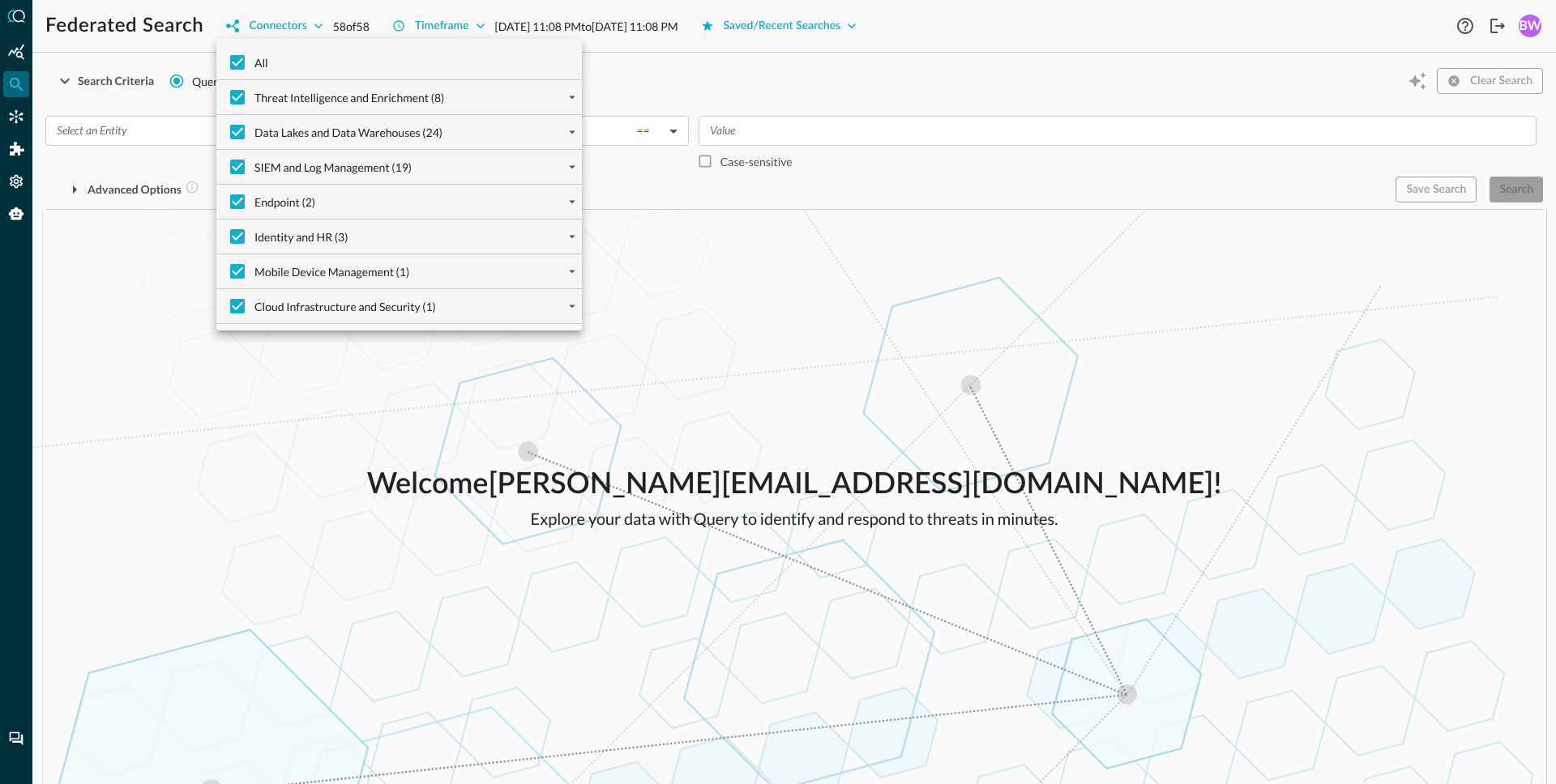
click at [139, 102] on div at bounding box center [778, 392] width 1556 height 784
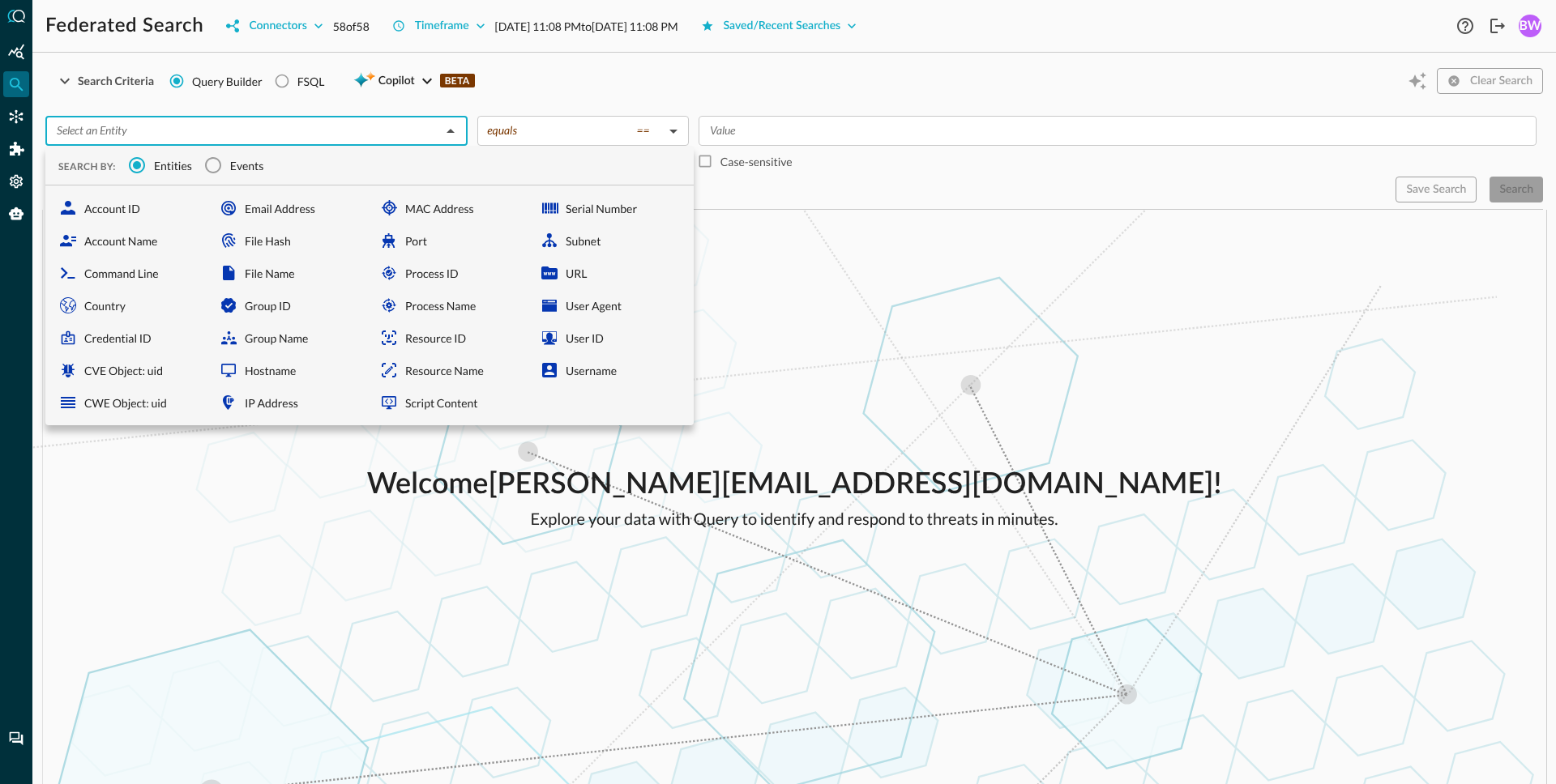
click at [353, 129] on input "text" at bounding box center [244, 130] width 386 height 20
click at [231, 162] on span "Events" at bounding box center [247, 165] width 34 height 17
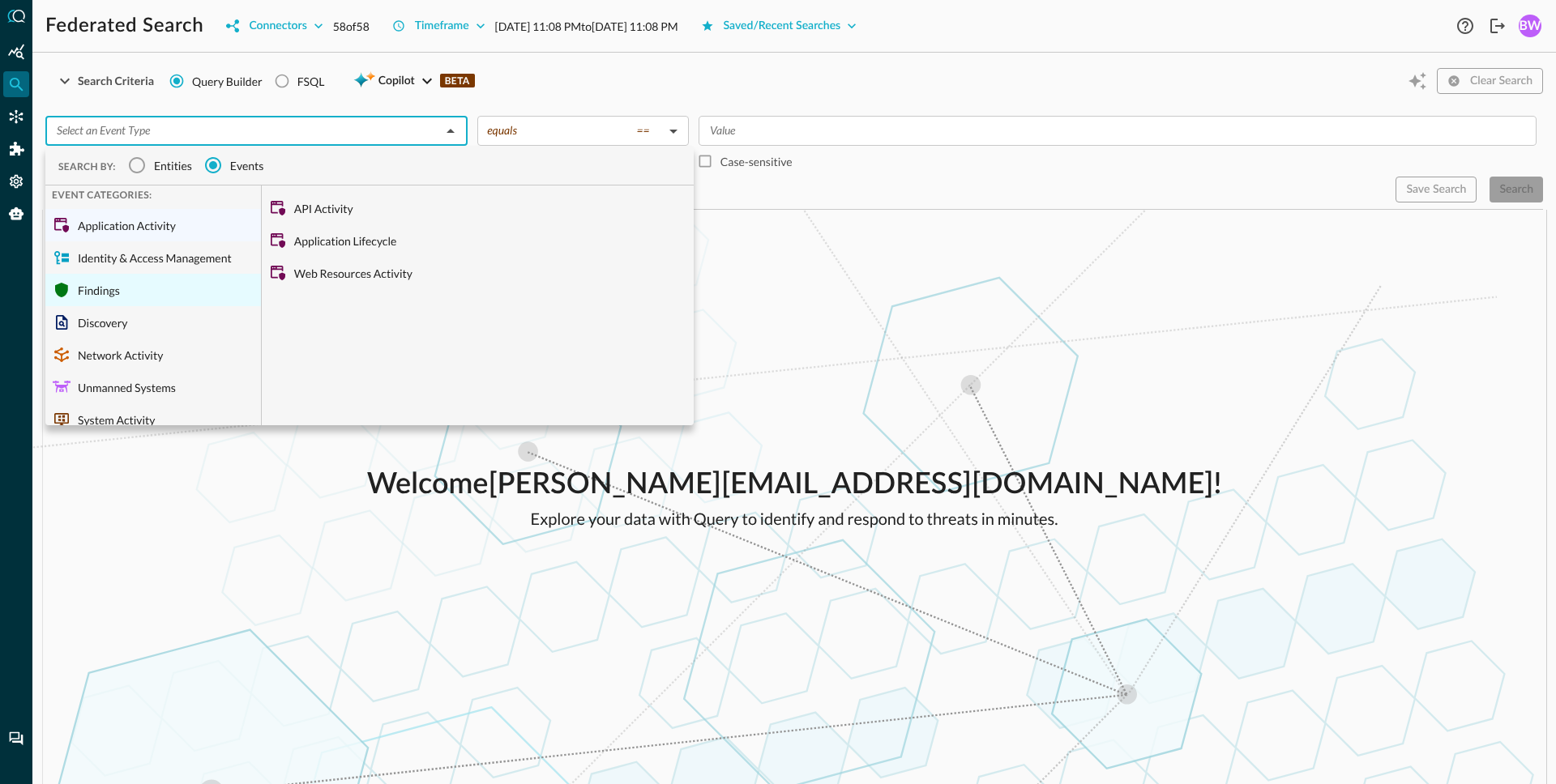
click at [147, 289] on div "Findings" at bounding box center [153, 290] width 216 height 32
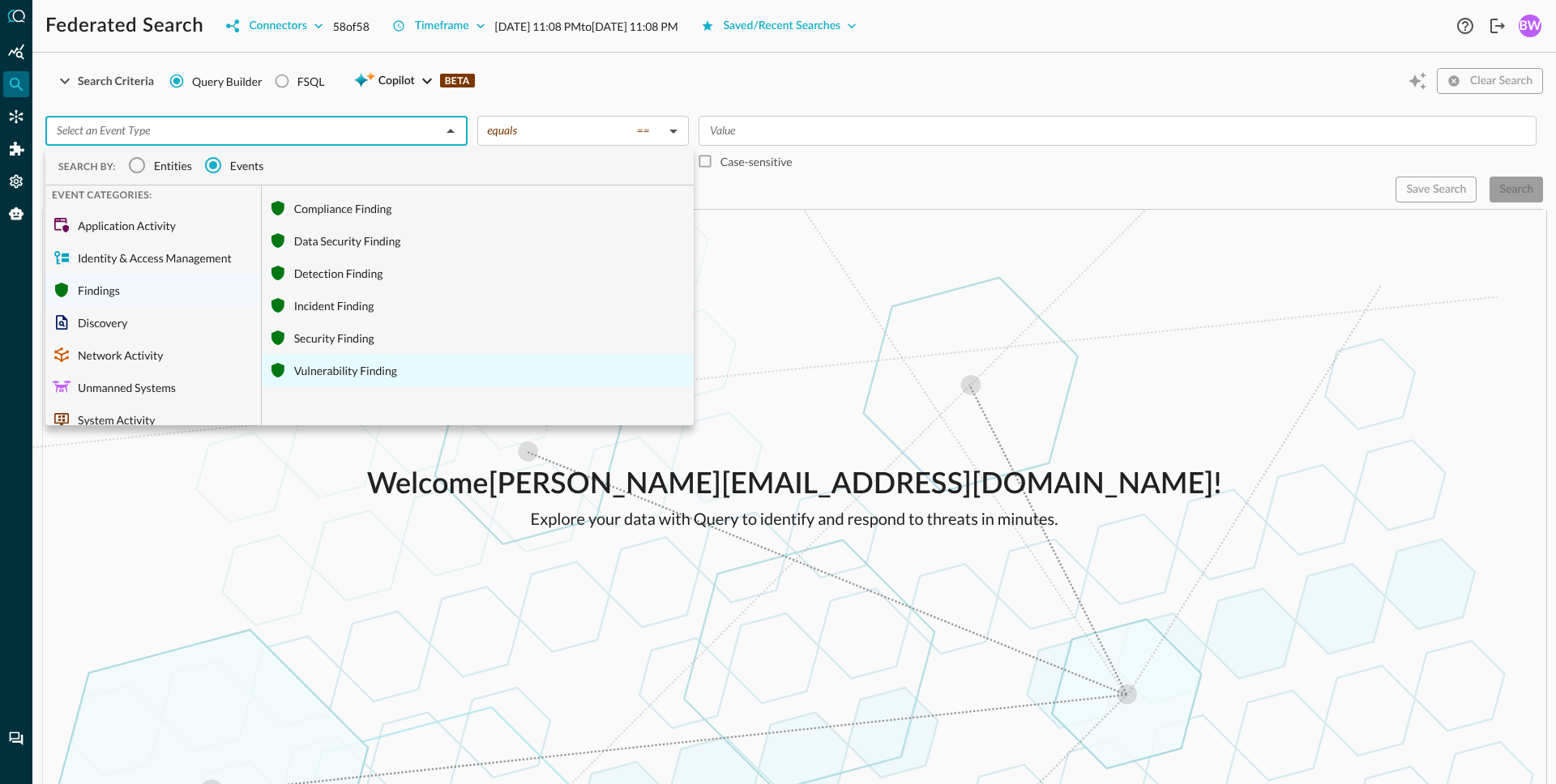
click at [347, 375] on div "Vulnerability Finding" at bounding box center [478, 370] width 432 height 32
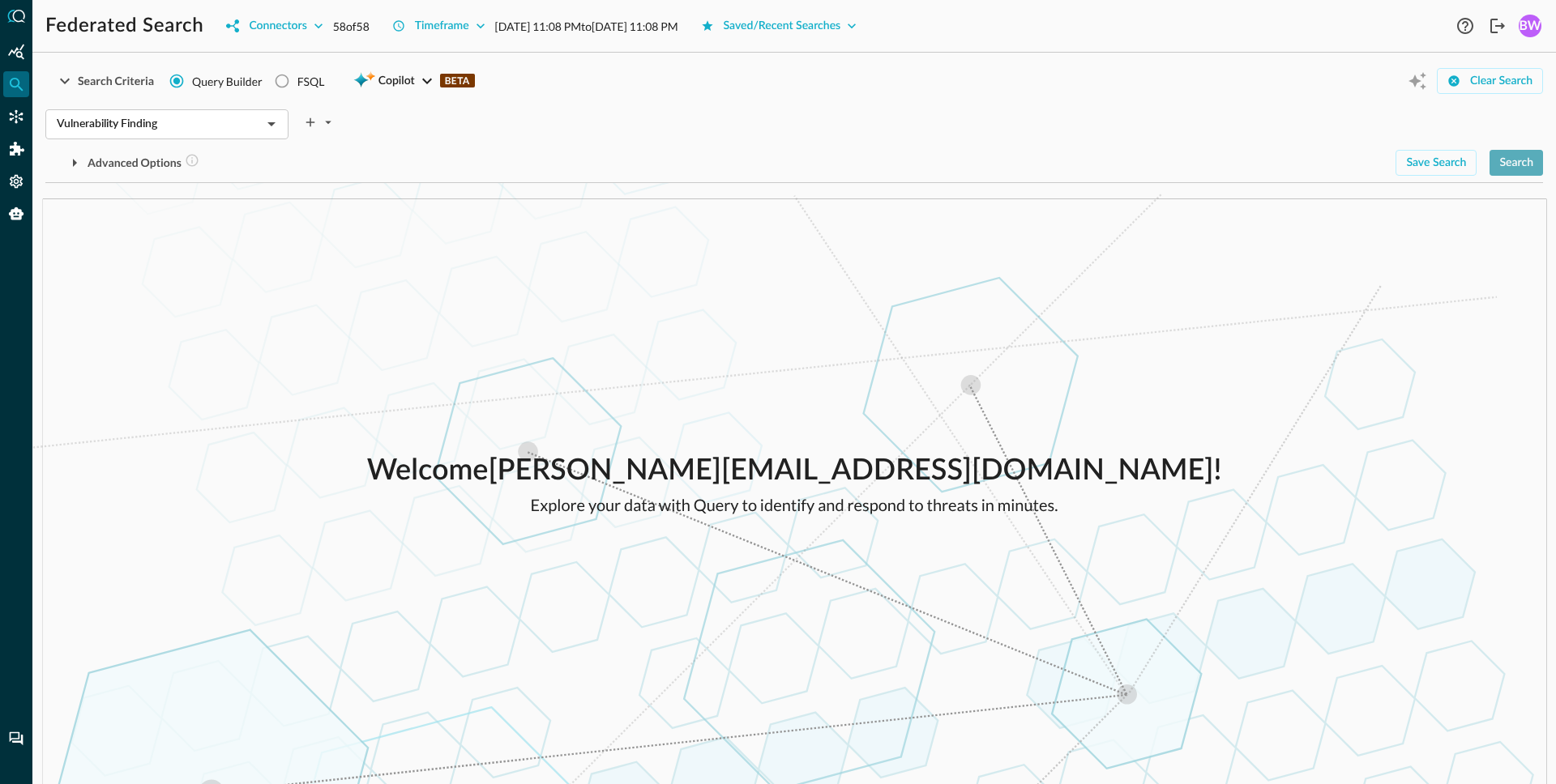
click at [1526, 166] on div "Search" at bounding box center [1516, 162] width 34 height 20
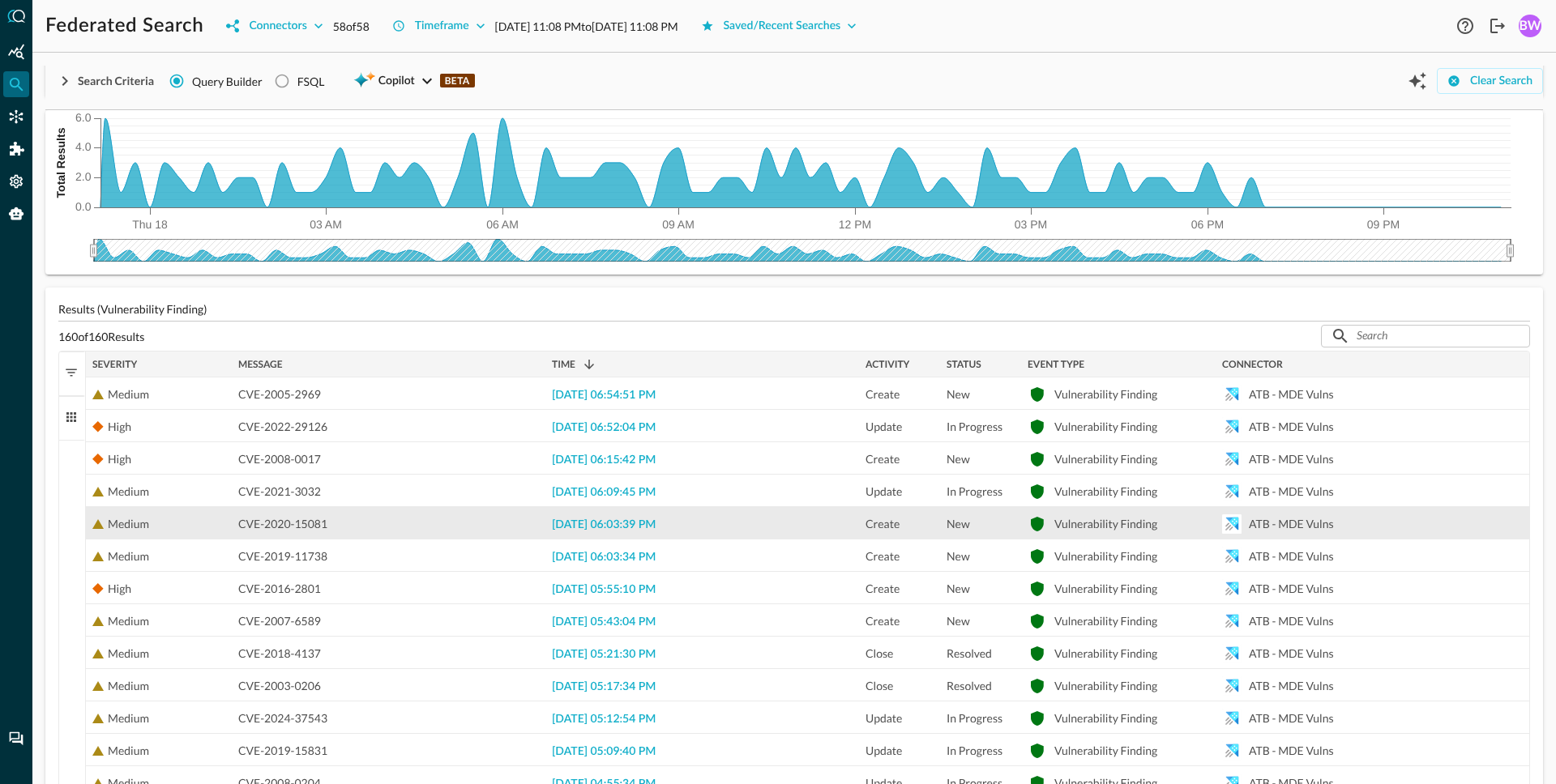
scroll to position [120, 0]
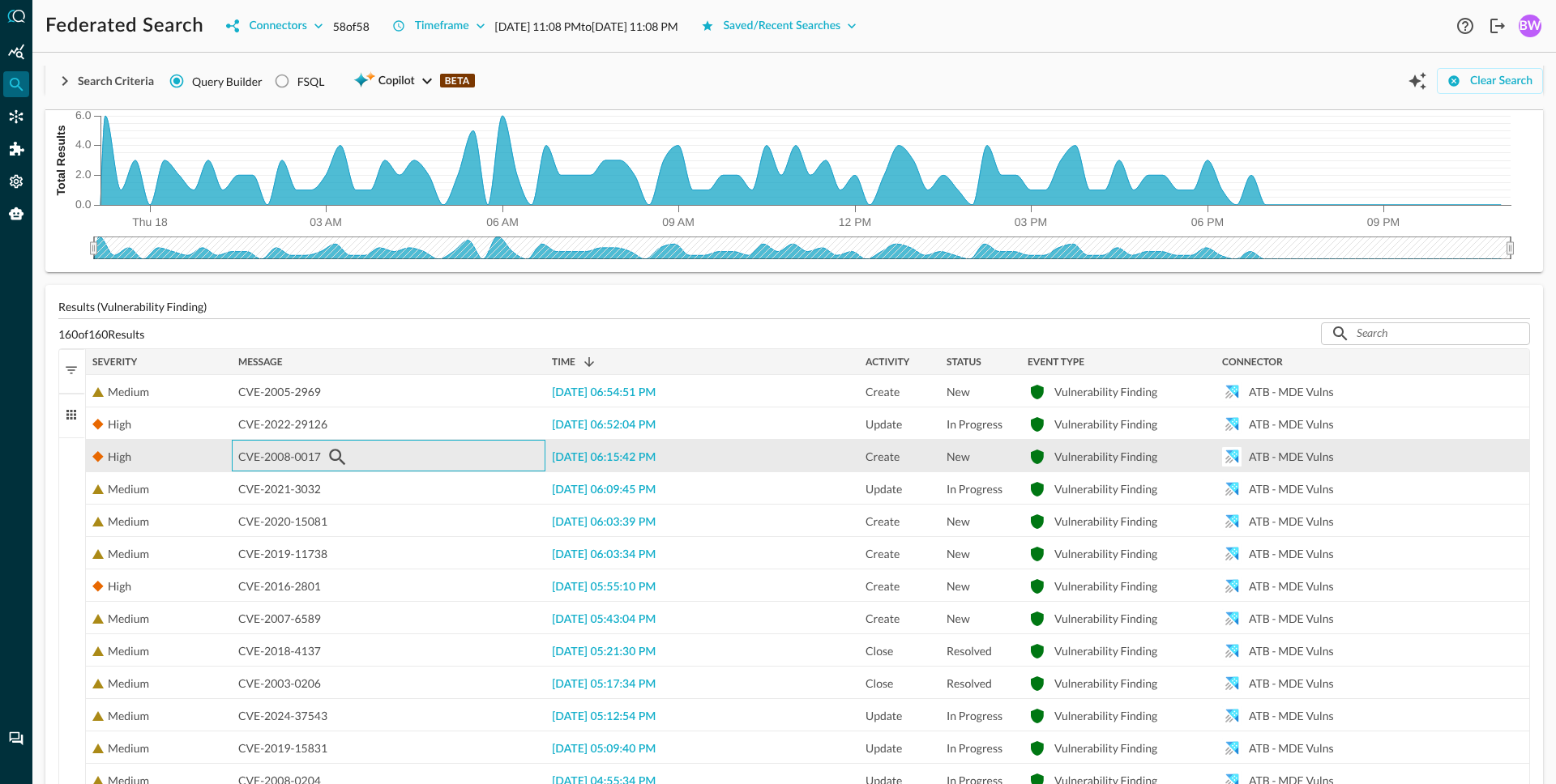
drag, startPoint x: 329, startPoint y: 456, endPoint x: 256, endPoint y: 458, distance: 73.0
click at [256, 458] on div "CVE-2008-0017" at bounding box center [389, 457] width 300 height 32
click at [275, 460] on span "CVE-2008-0017" at bounding box center [279, 457] width 83 height 32
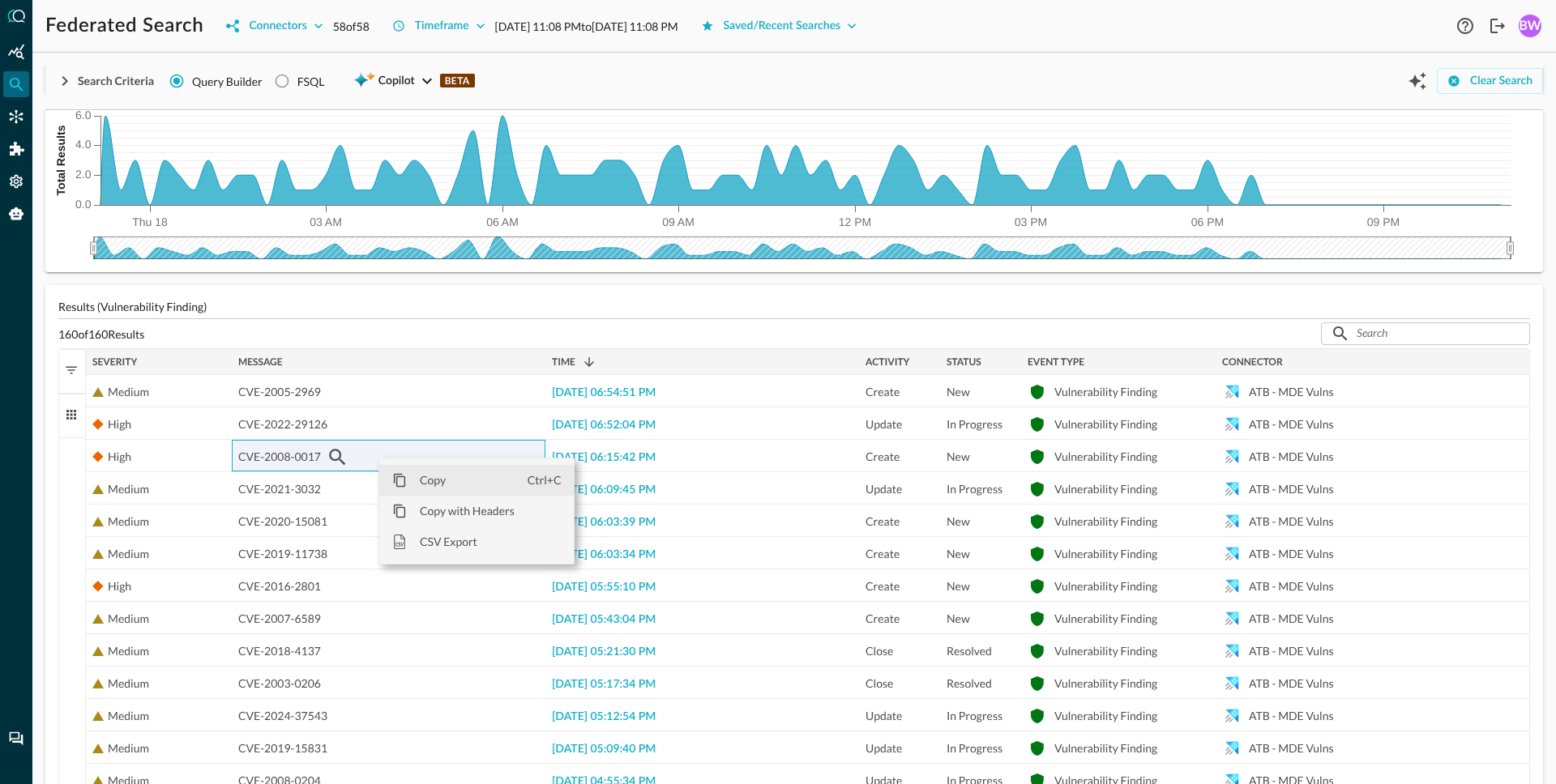
click at [430, 485] on span "Copy" at bounding box center [467, 480] width 120 height 31
